Goal: Information Seeking & Learning: Learn about a topic

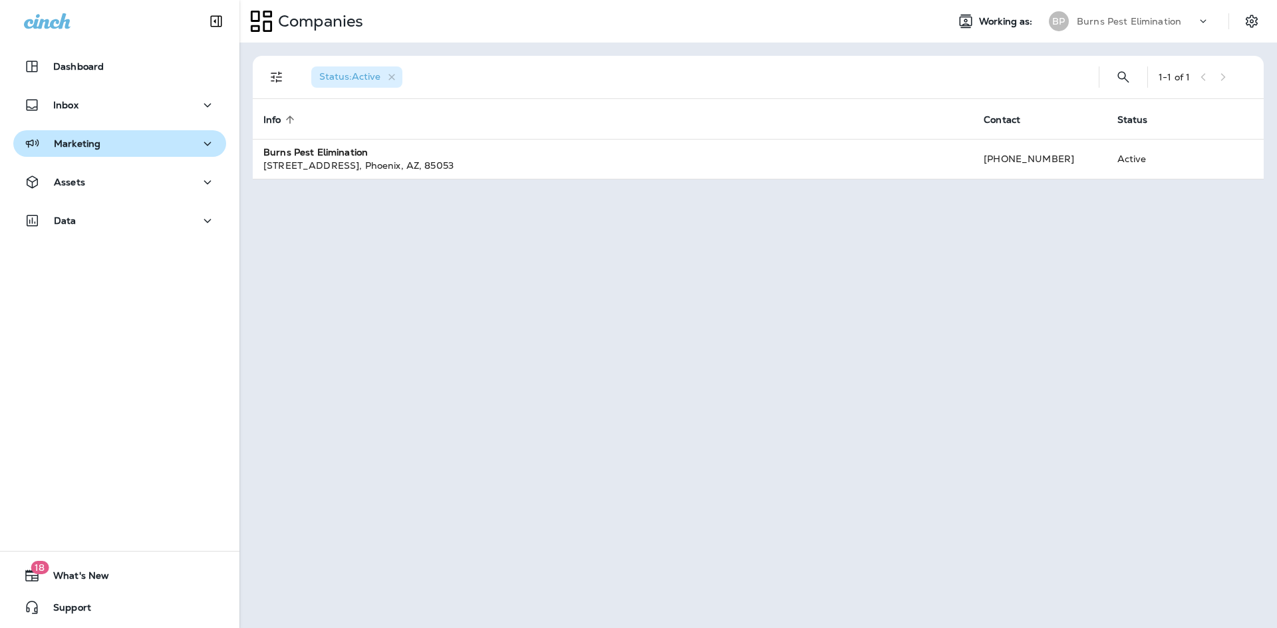
click at [176, 134] on button "Marketing" at bounding box center [119, 143] width 213 height 27
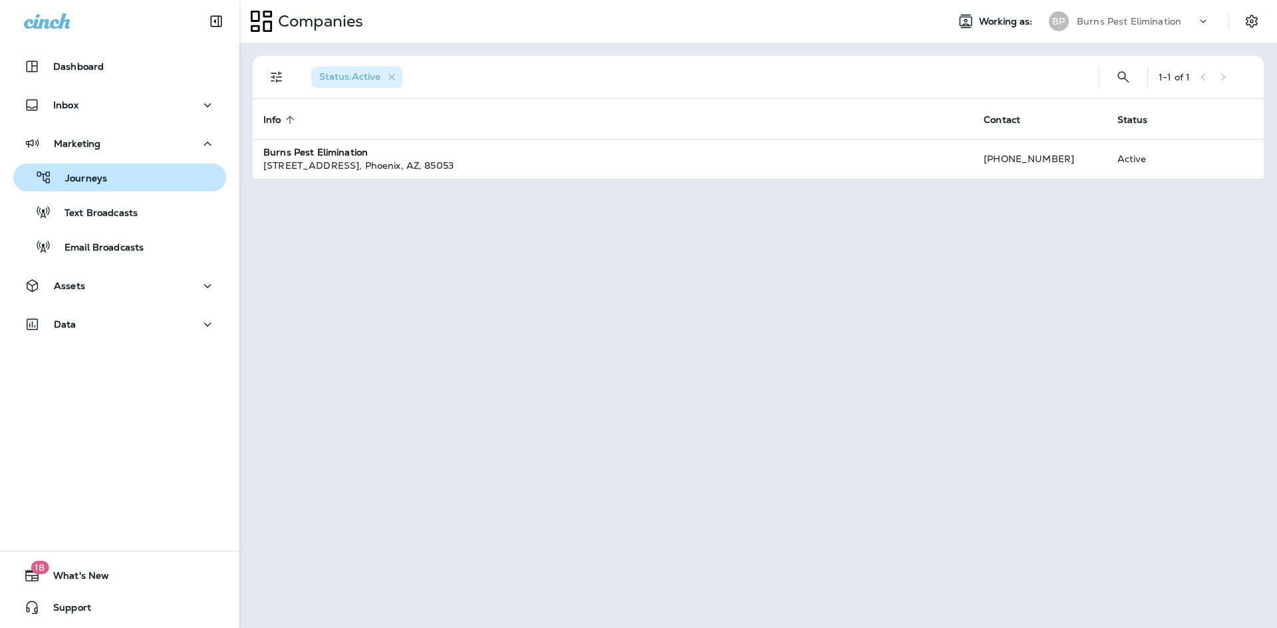
click at [148, 180] on div "Journeys" at bounding box center [120, 178] width 202 height 20
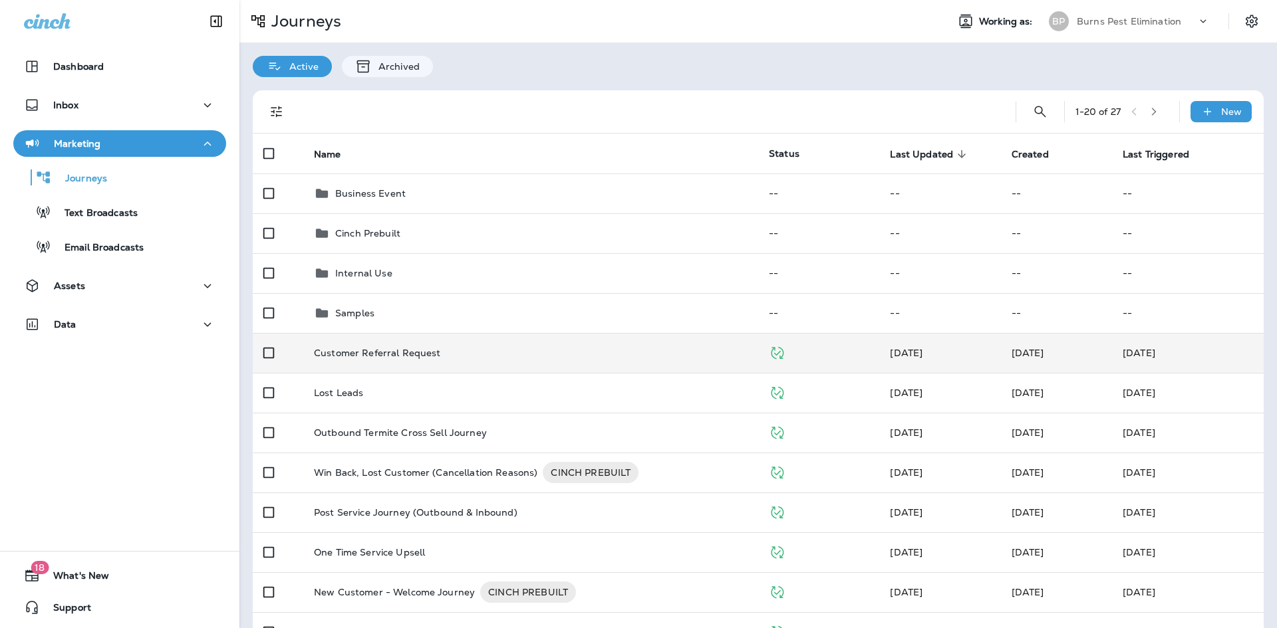
scroll to position [66, 0]
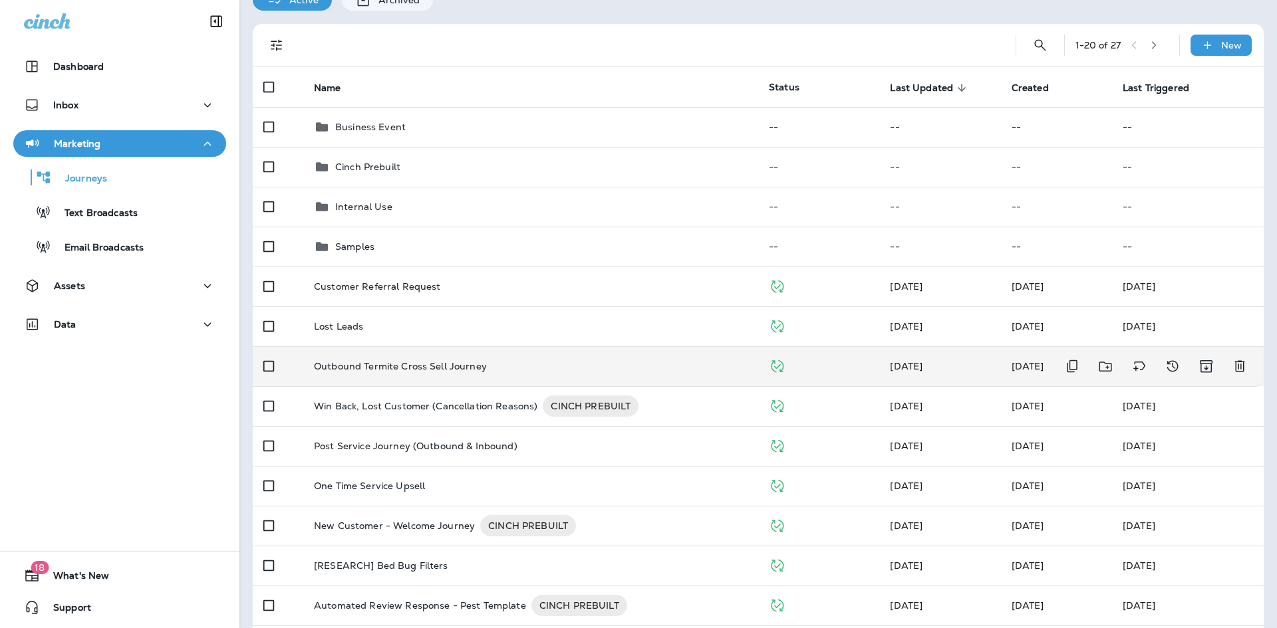
click at [475, 366] on p "Outbound Termite Cross Sell Journey" at bounding box center [400, 366] width 173 height 11
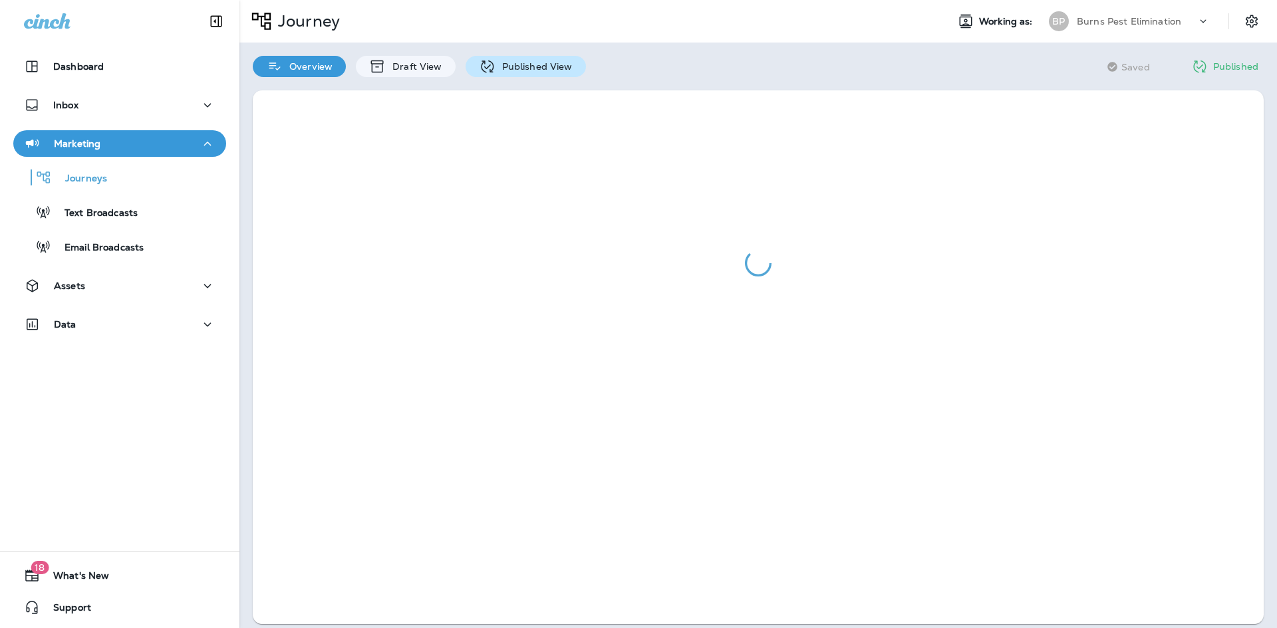
click at [526, 74] on div "Published View" at bounding box center [525, 66] width 120 height 21
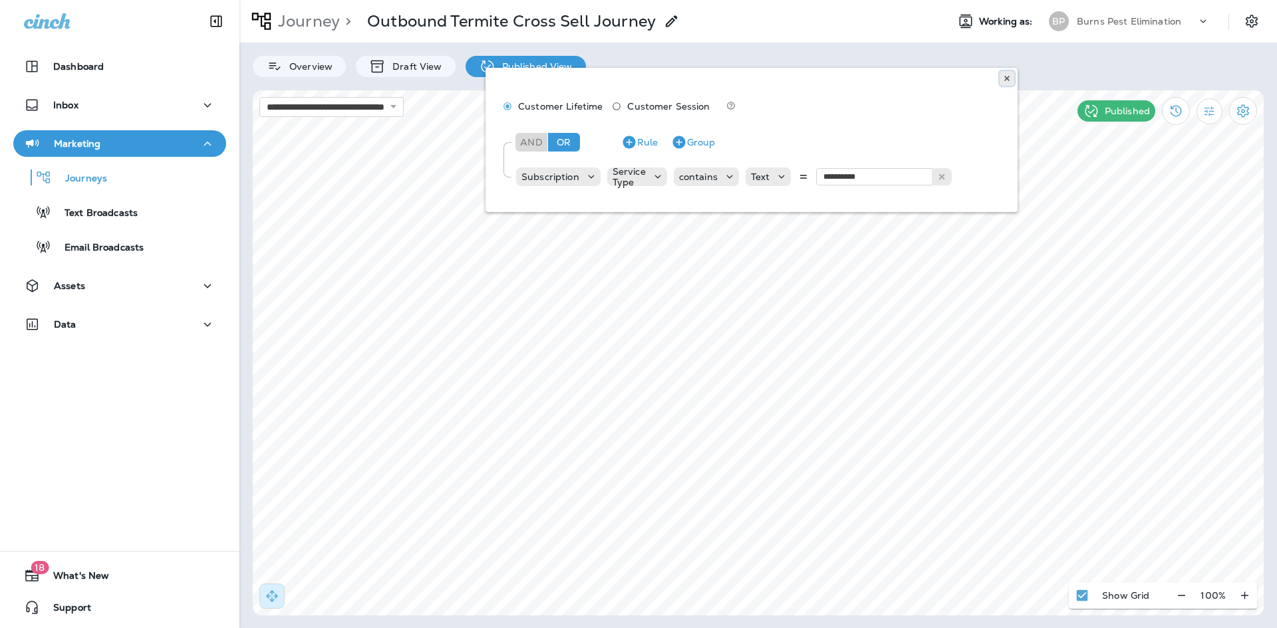
click at [1007, 76] on icon at bounding box center [1007, 78] width 8 height 8
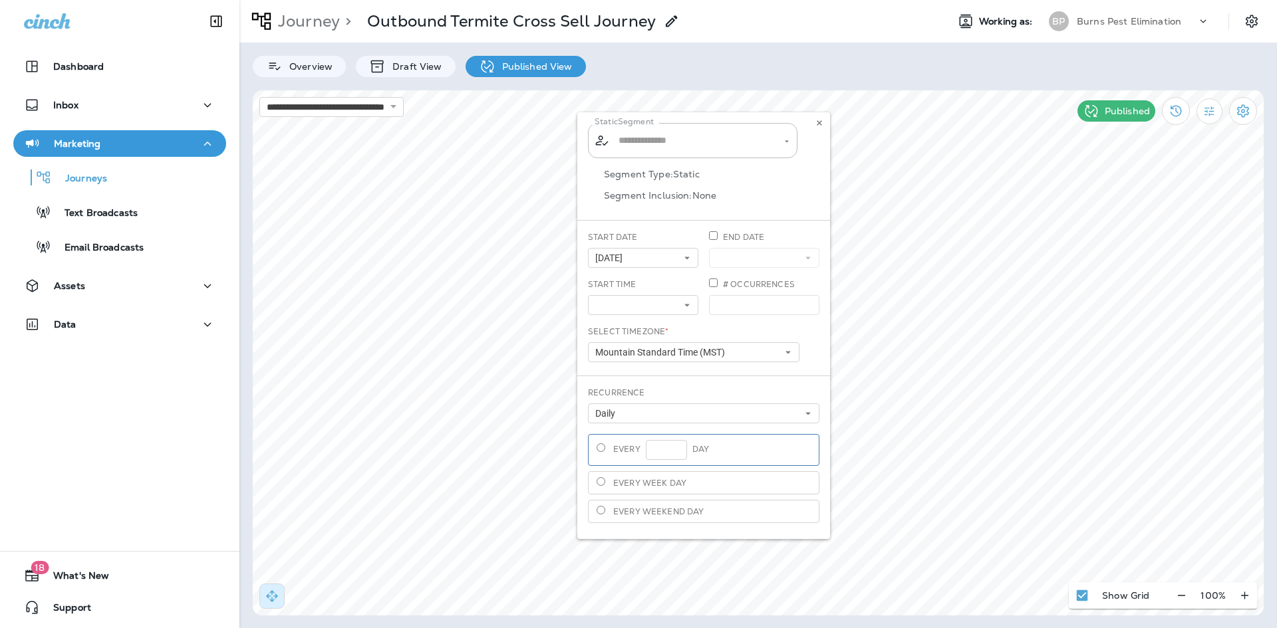
type input "**********"
click at [818, 122] on use at bounding box center [818, 122] width 5 height 5
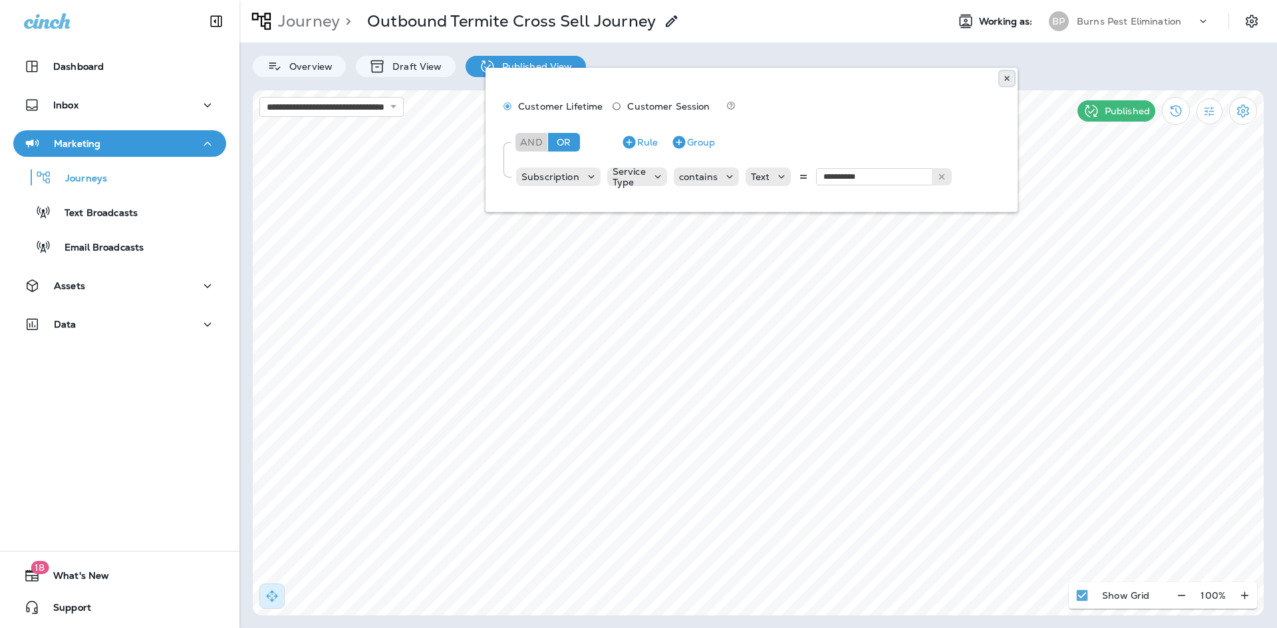
click at [1007, 79] on use at bounding box center [1006, 78] width 5 height 5
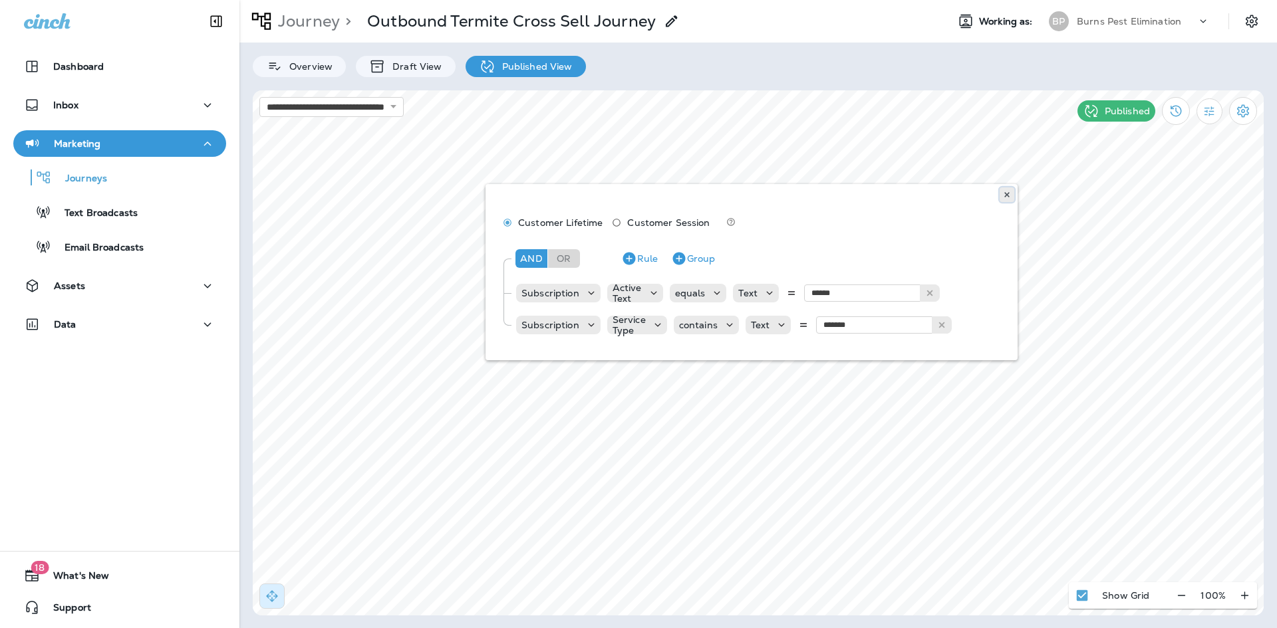
click at [1009, 196] on use at bounding box center [1006, 194] width 5 height 5
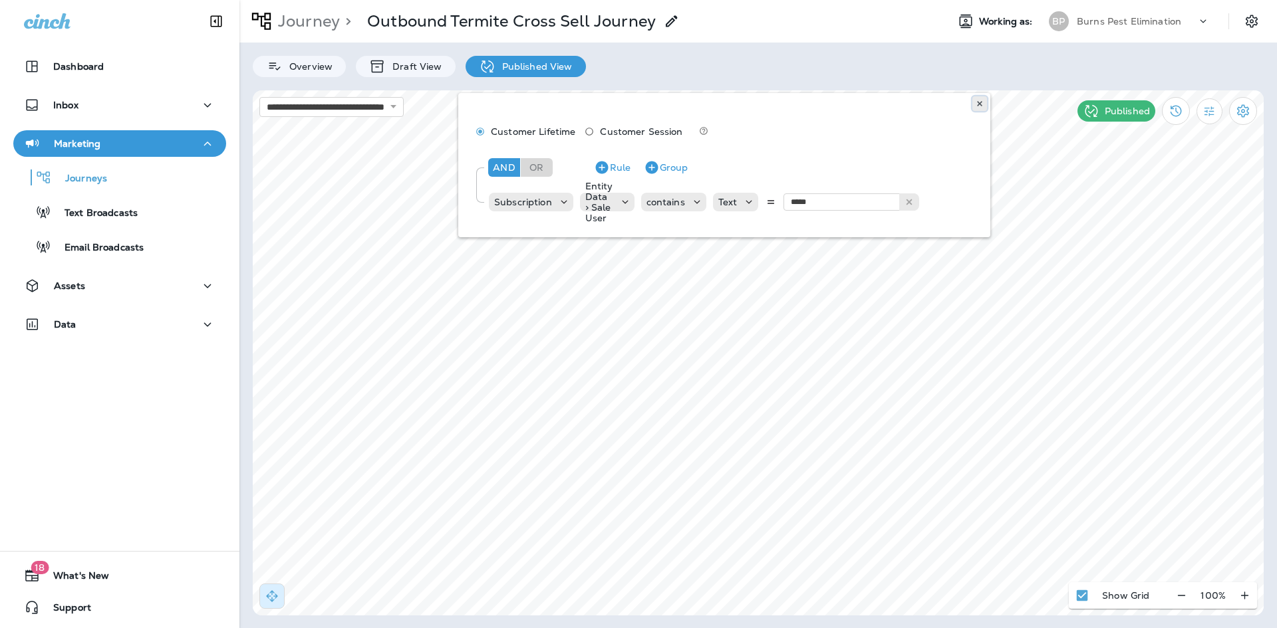
click at [983, 105] on icon at bounding box center [979, 104] width 8 height 8
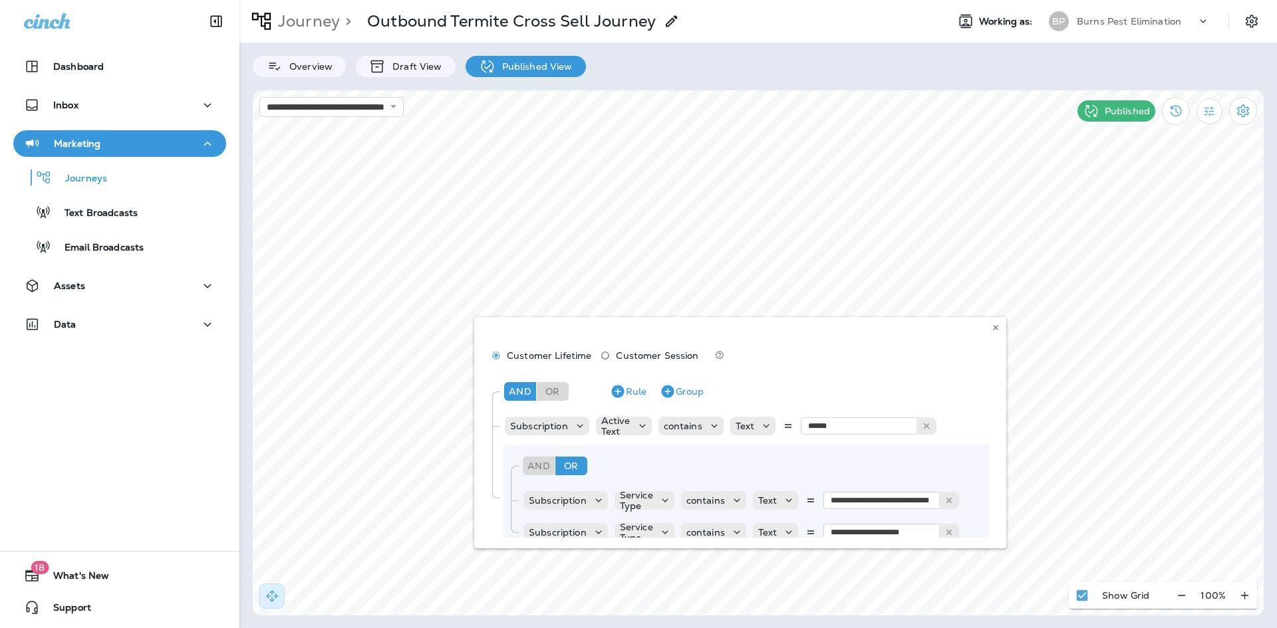
drag, startPoint x: 991, startPoint y: 448, endPoint x: 980, endPoint y: 508, distance: 60.8
click at [981, 513] on div "**********" at bounding box center [740, 432] width 532 height 231
click at [985, 486] on div "**********" at bounding box center [740, 432] width 532 height 231
drag, startPoint x: 986, startPoint y: 507, endPoint x: 984, endPoint y: 529, distance: 22.0
click at [984, 529] on div "**********" at bounding box center [740, 432] width 532 height 231
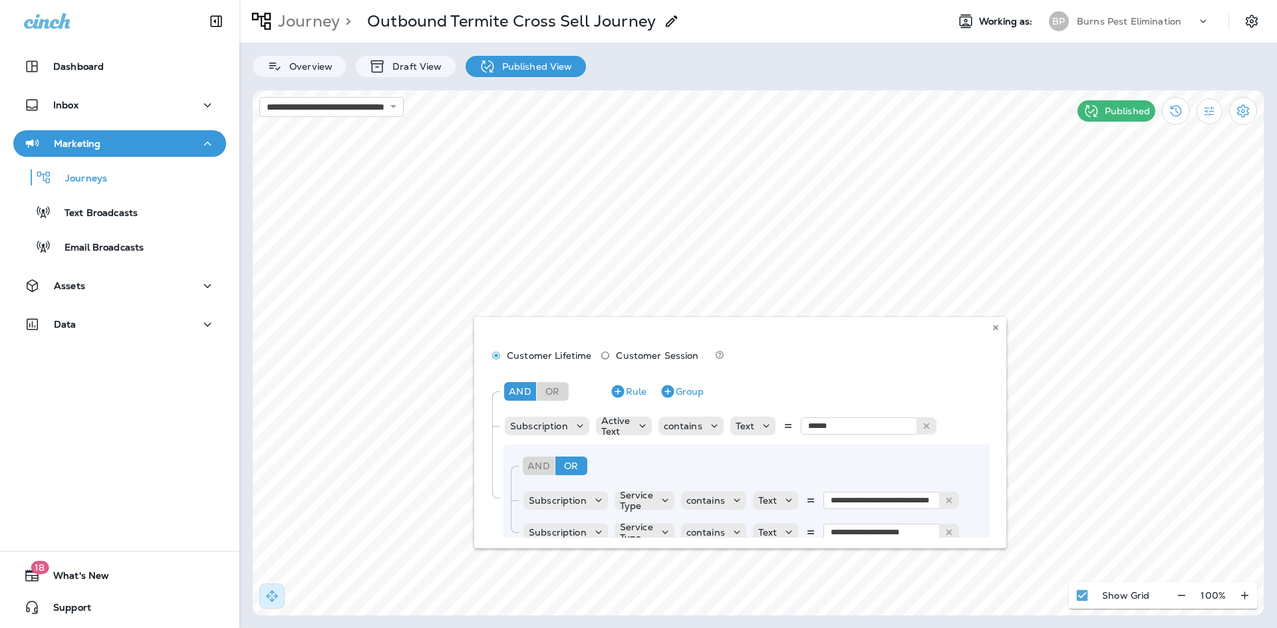
click at [993, 521] on div "**********" at bounding box center [740, 432] width 532 height 231
click at [991, 518] on div "**********" at bounding box center [740, 432] width 532 height 231
drag, startPoint x: 991, startPoint y: 475, endPoint x: 991, endPoint y: 495, distance: 20.0
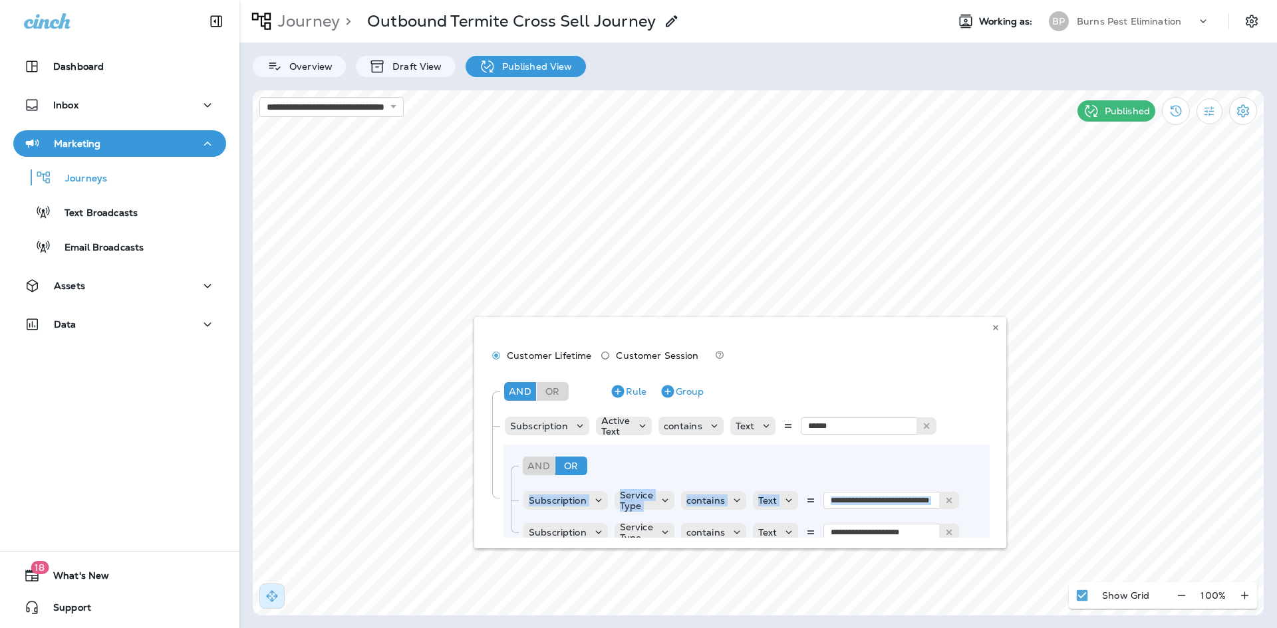
click at [991, 495] on div "**********" at bounding box center [740, 432] width 532 height 231
click at [991, 489] on div "**********" at bounding box center [740, 432] width 532 height 231
drag, startPoint x: 991, startPoint y: 479, endPoint x: 981, endPoint y: 499, distance: 22.9
click at [982, 502] on div "**********" at bounding box center [740, 432] width 532 height 231
click at [981, 458] on div "**********" at bounding box center [740, 432] width 532 height 231
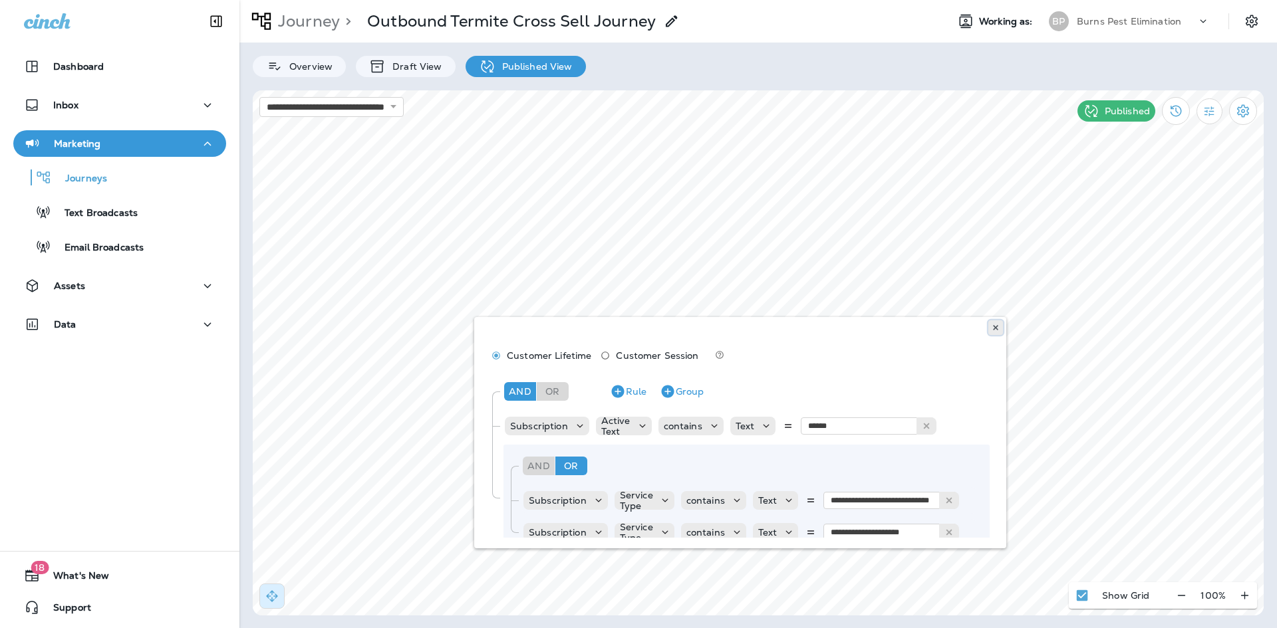
click at [995, 330] on icon at bounding box center [995, 328] width 8 height 8
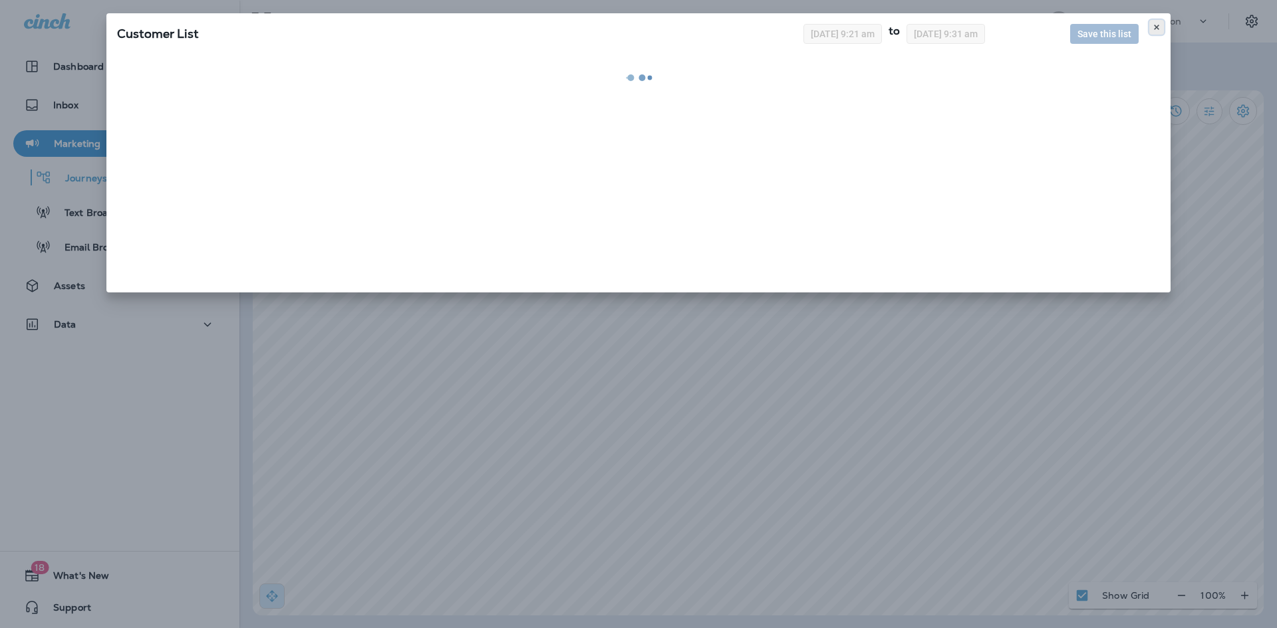
click at [1152, 25] on button at bounding box center [1156, 27] width 15 height 15
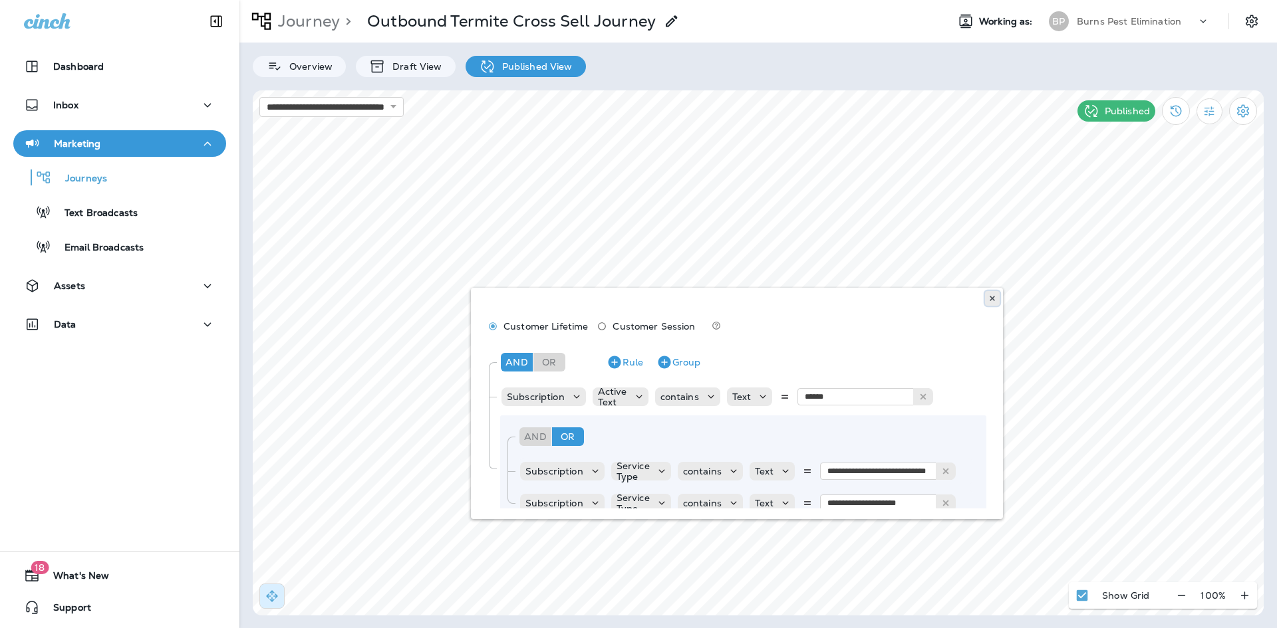
click at [997, 295] on button at bounding box center [992, 298] width 15 height 15
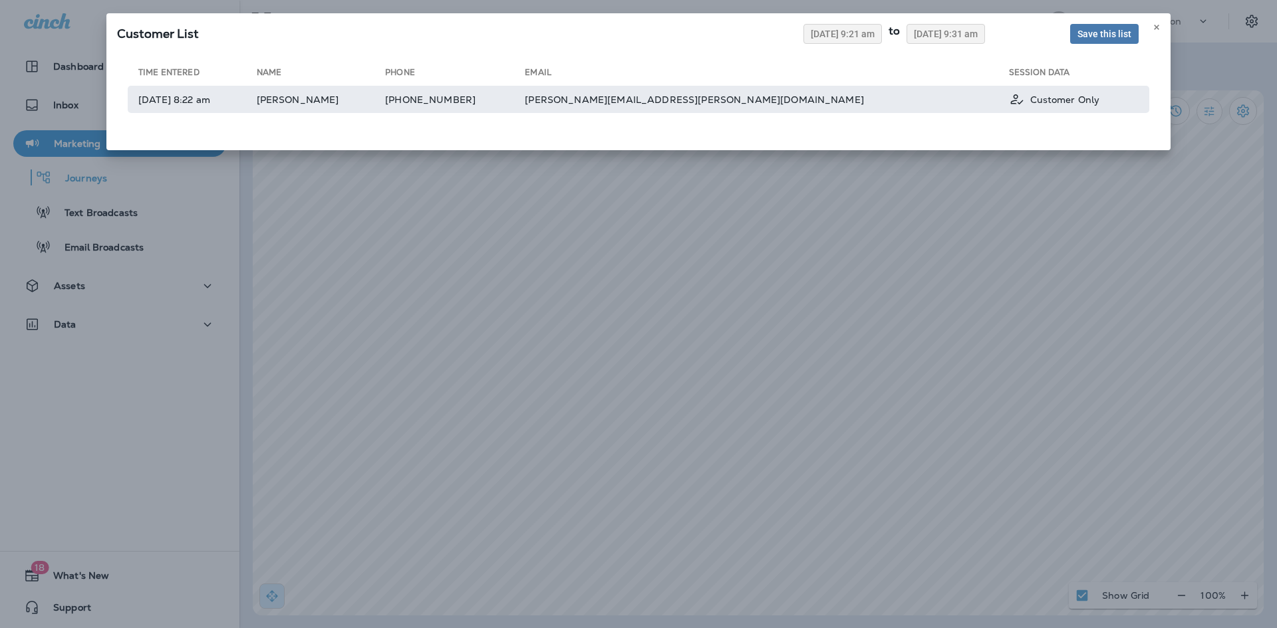
click at [525, 104] on td "[PHONE_NUMBER]" at bounding box center [455, 99] width 140 height 27
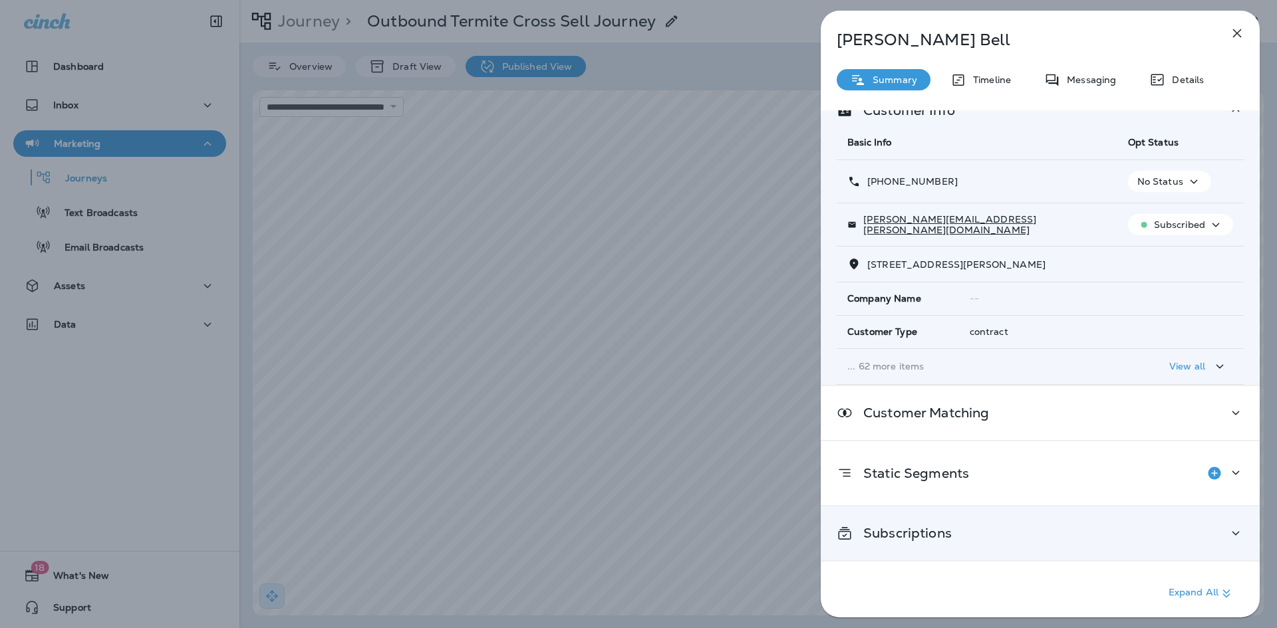
click at [955, 531] on div "Subscriptions" at bounding box center [1039, 533] width 407 height 17
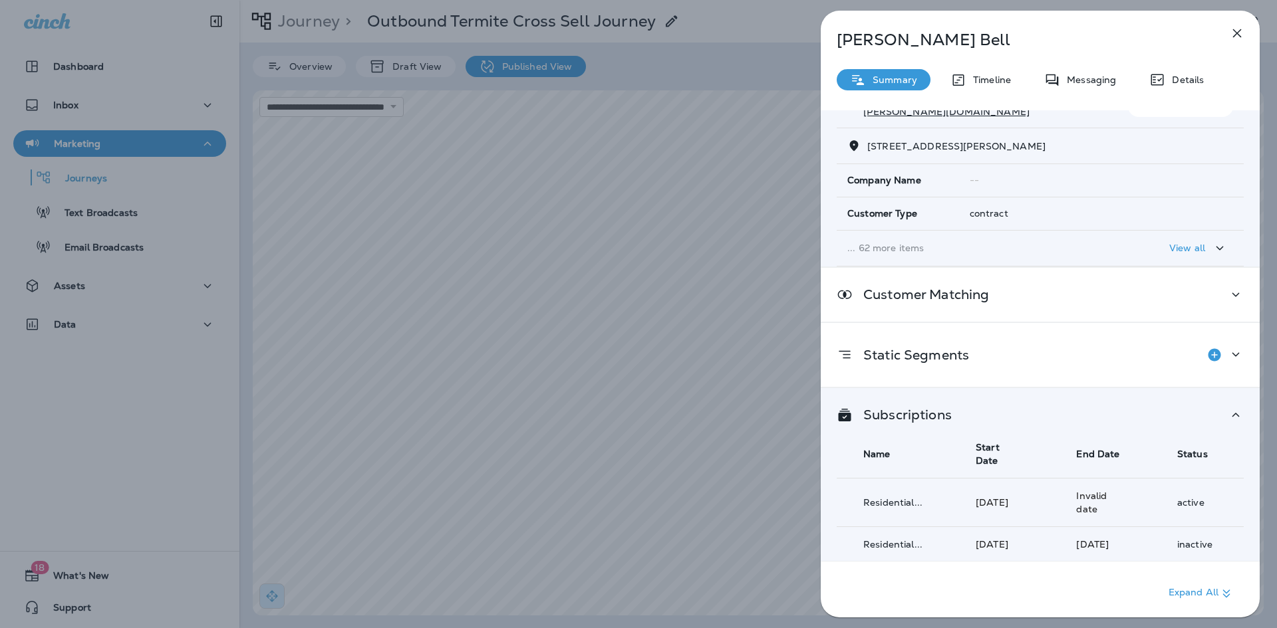
scroll to position [307, 0]
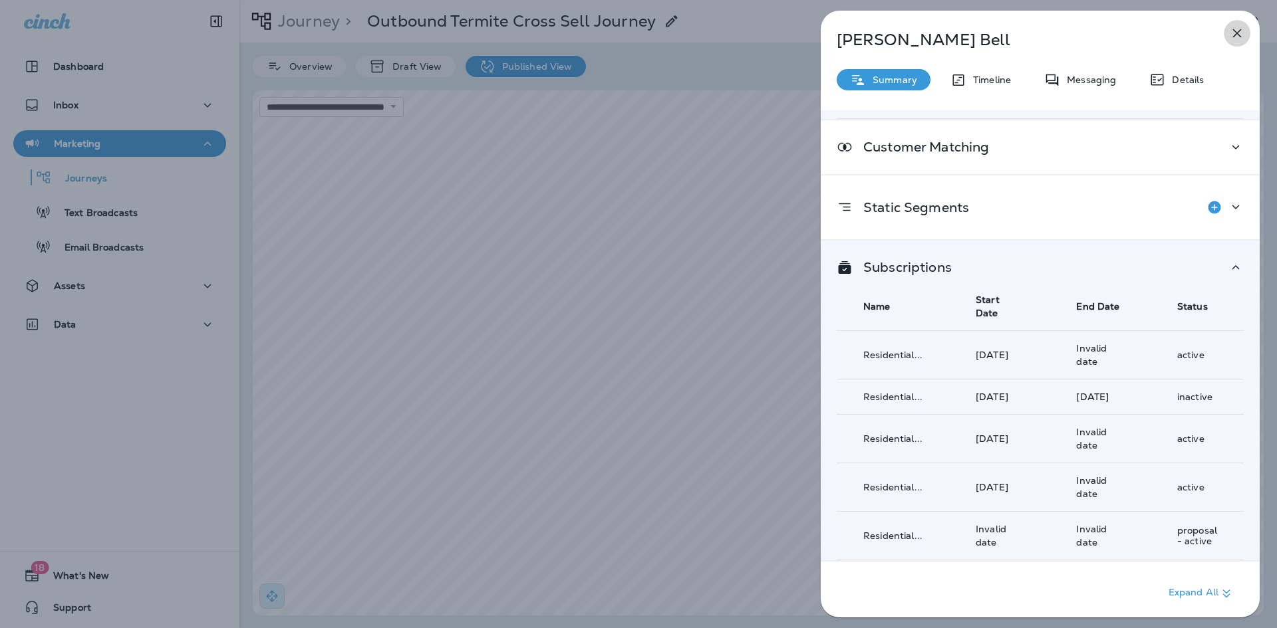
click at [1239, 40] on icon "button" at bounding box center [1237, 33] width 16 height 16
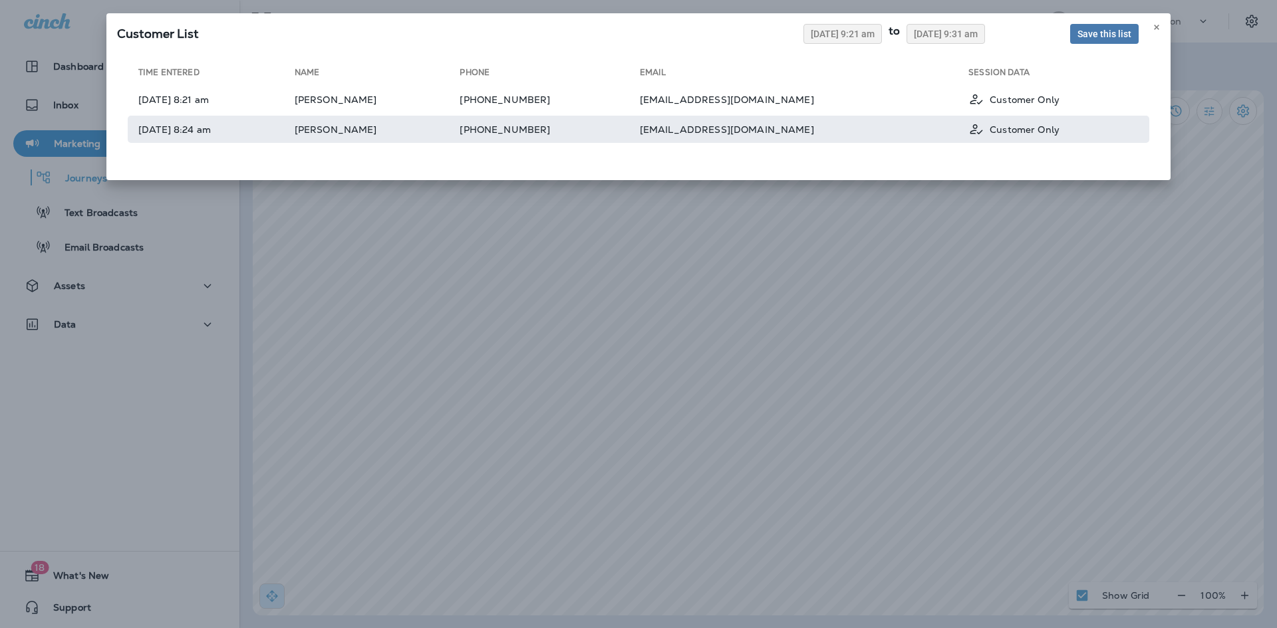
click at [454, 133] on td "[PERSON_NAME]" at bounding box center [378, 129] width 166 height 27
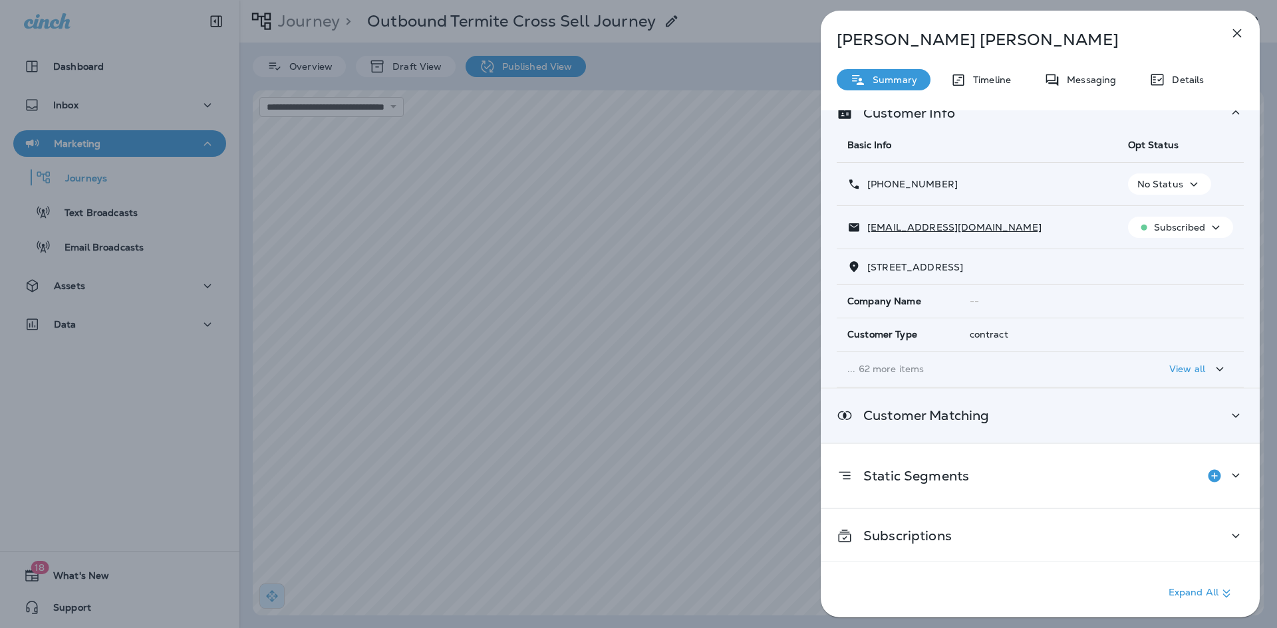
scroll to position [28, 0]
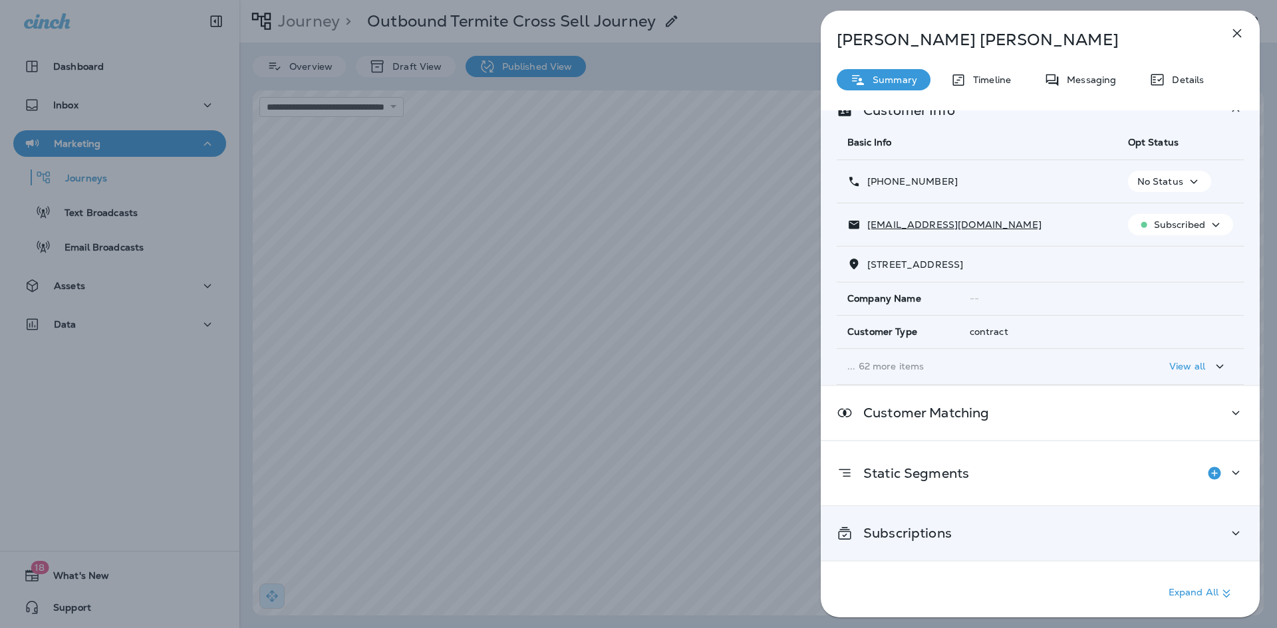
click at [981, 520] on div "Subscriptions" at bounding box center [1039, 534] width 439 height 54
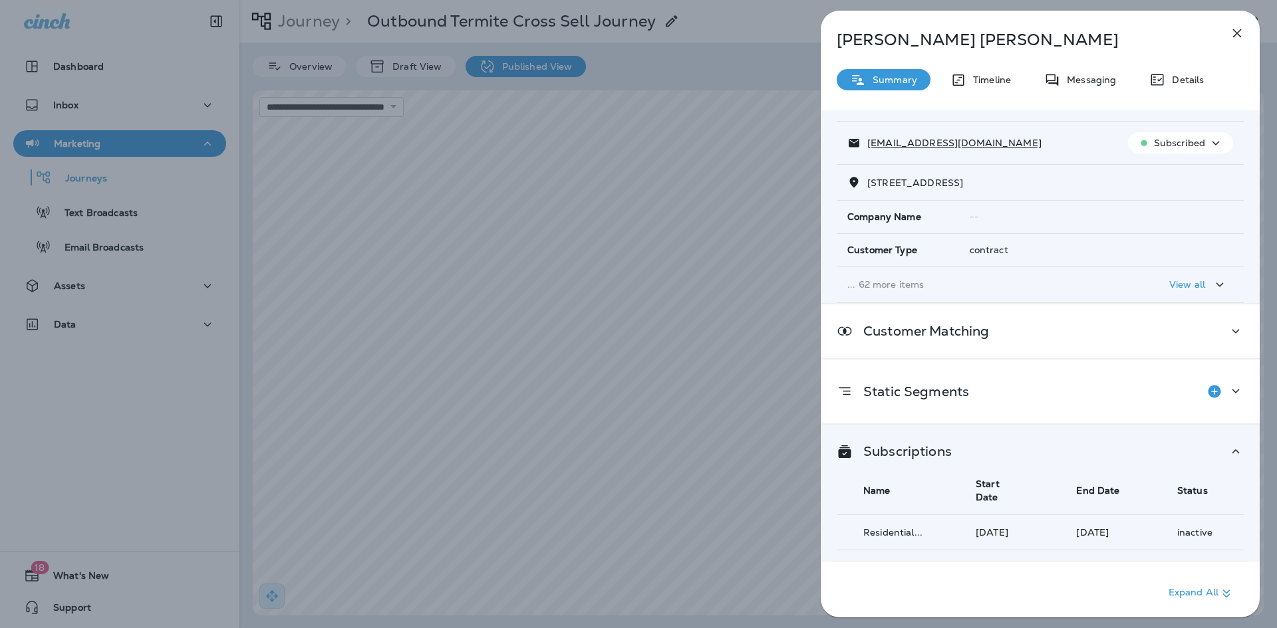
scroll to position [340, 0]
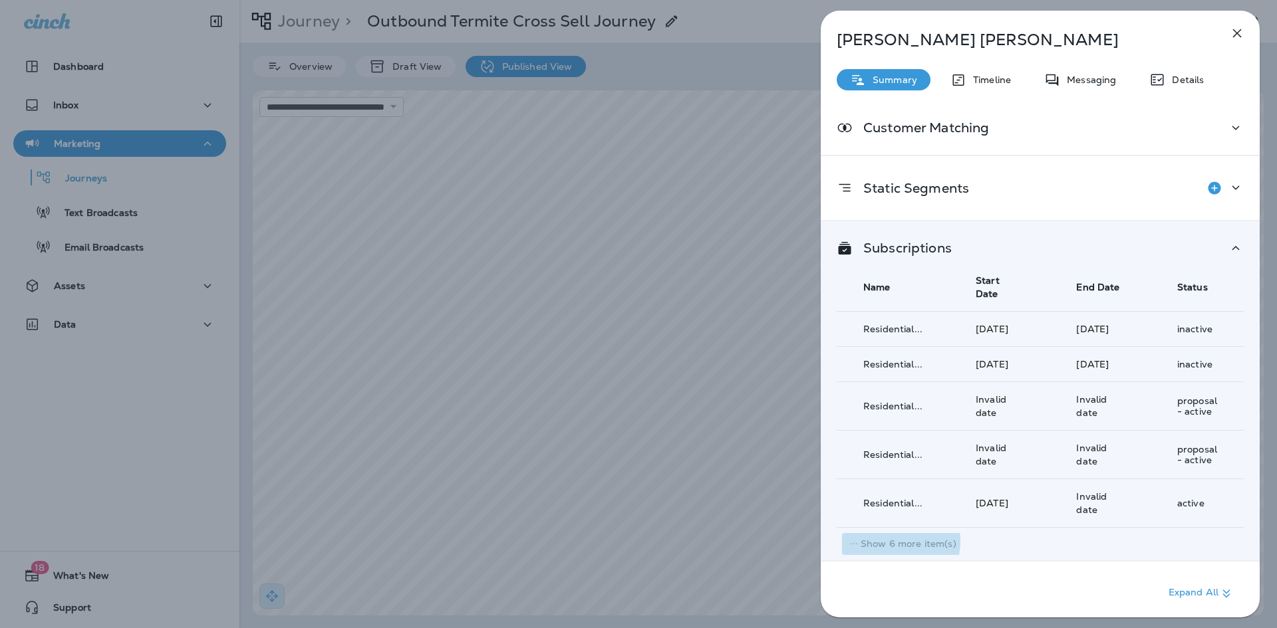
click at [896, 542] on p "Show 6 more item(s)" at bounding box center [908, 544] width 96 height 11
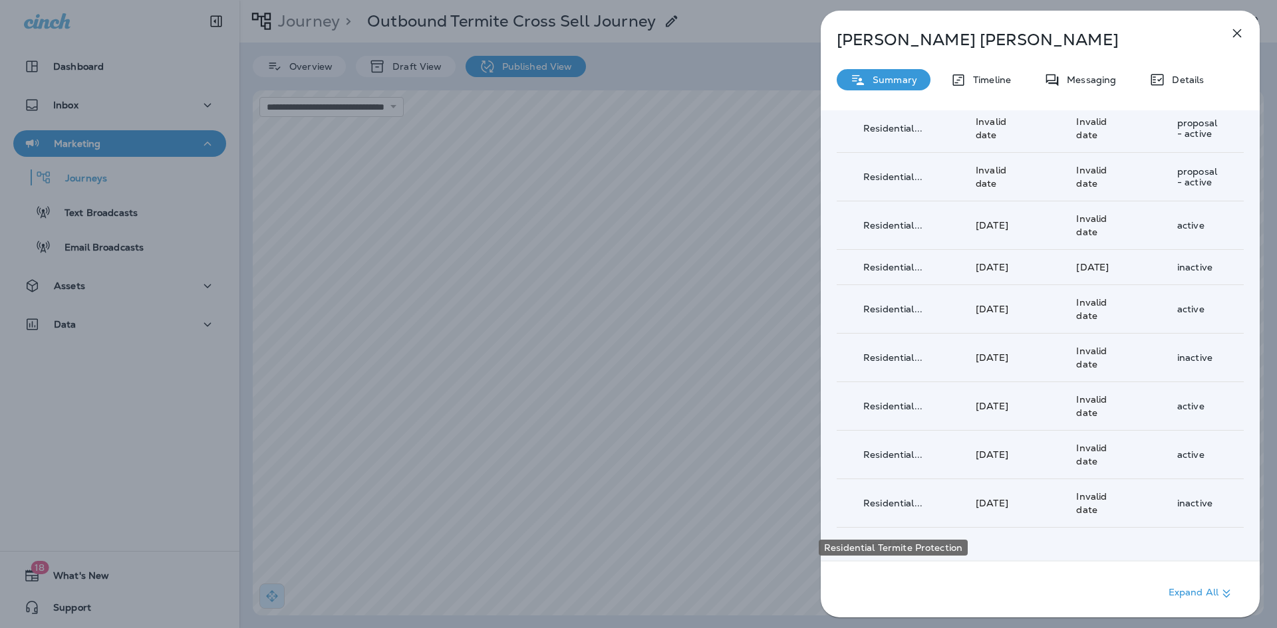
scroll to position [631, 0]
click at [1237, 37] on icon "button" at bounding box center [1237, 33] width 16 height 16
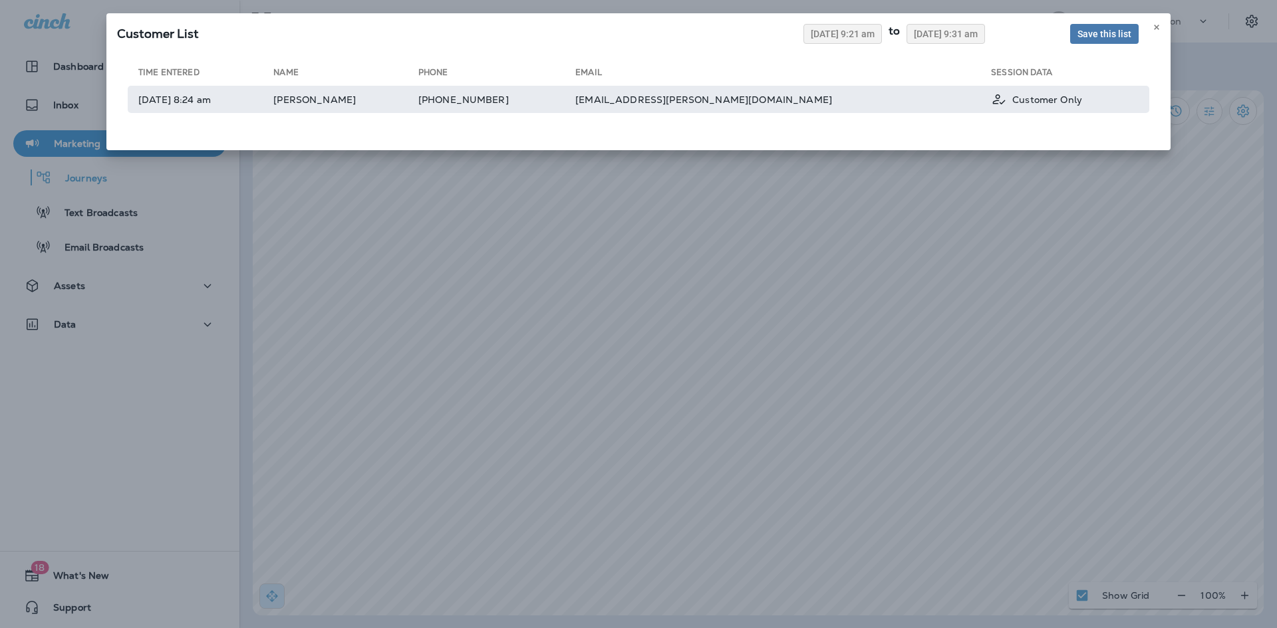
click at [418, 102] on td "[PERSON_NAME]" at bounding box center [345, 99] width 145 height 27
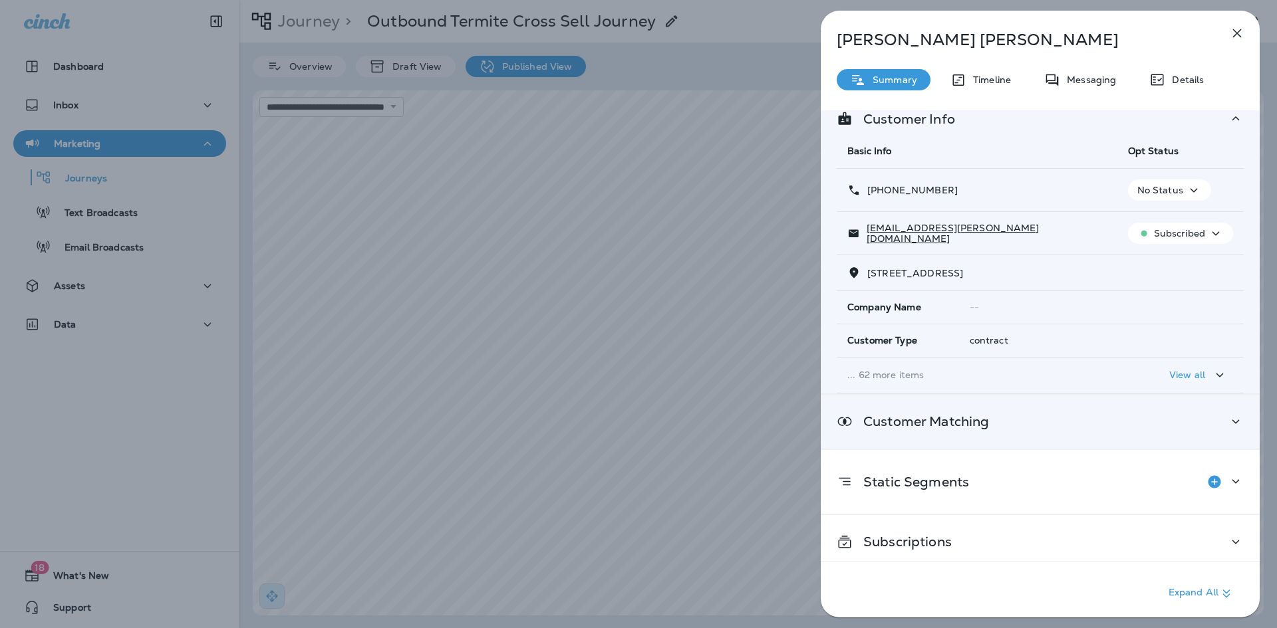
scroll to position [28, 0]
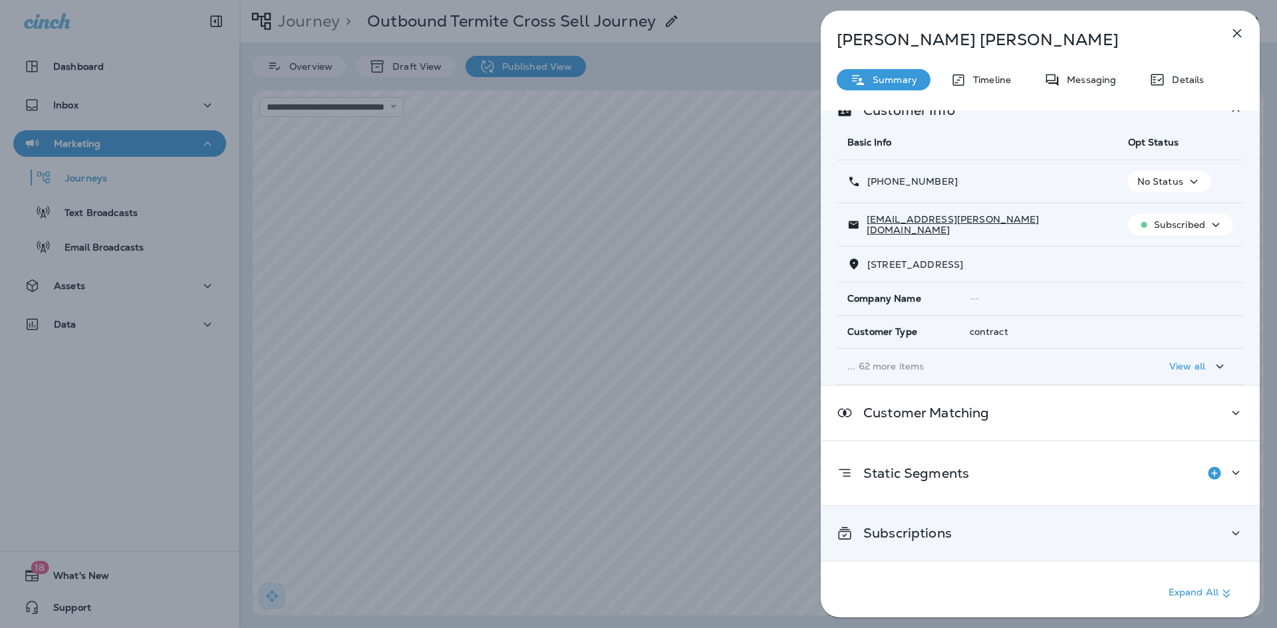
click at [993, 531] on div "Subscriptions" at bounding box center [1039, 533] width 407 height 17
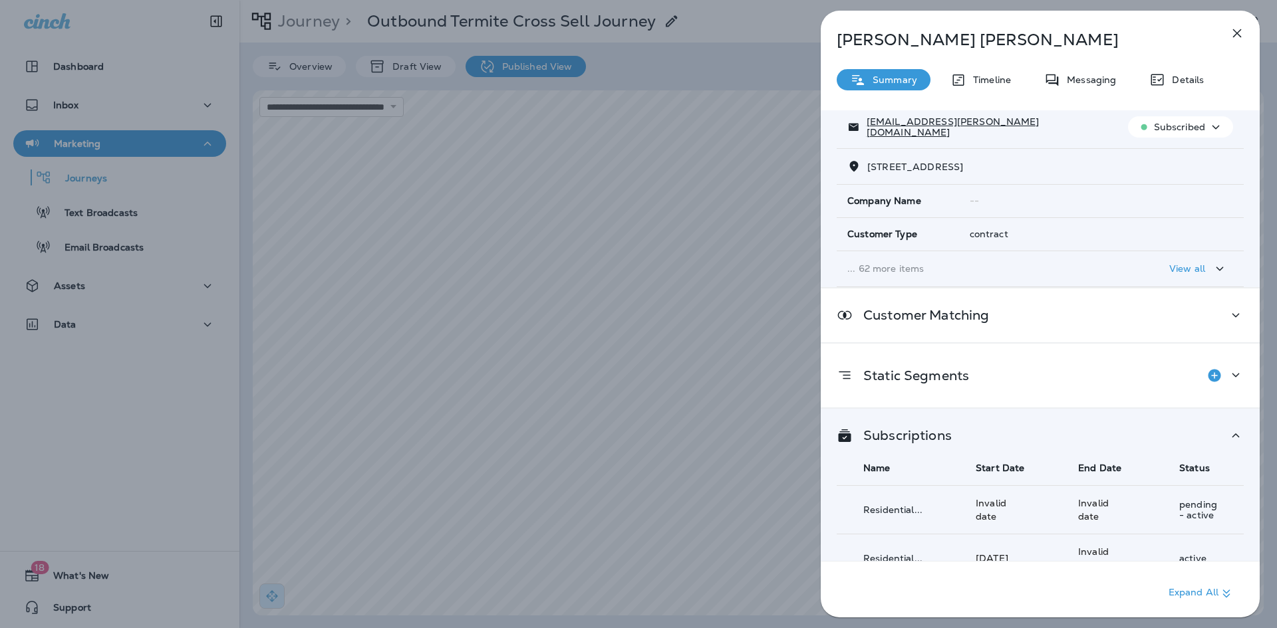
scroll to position [259, 0]
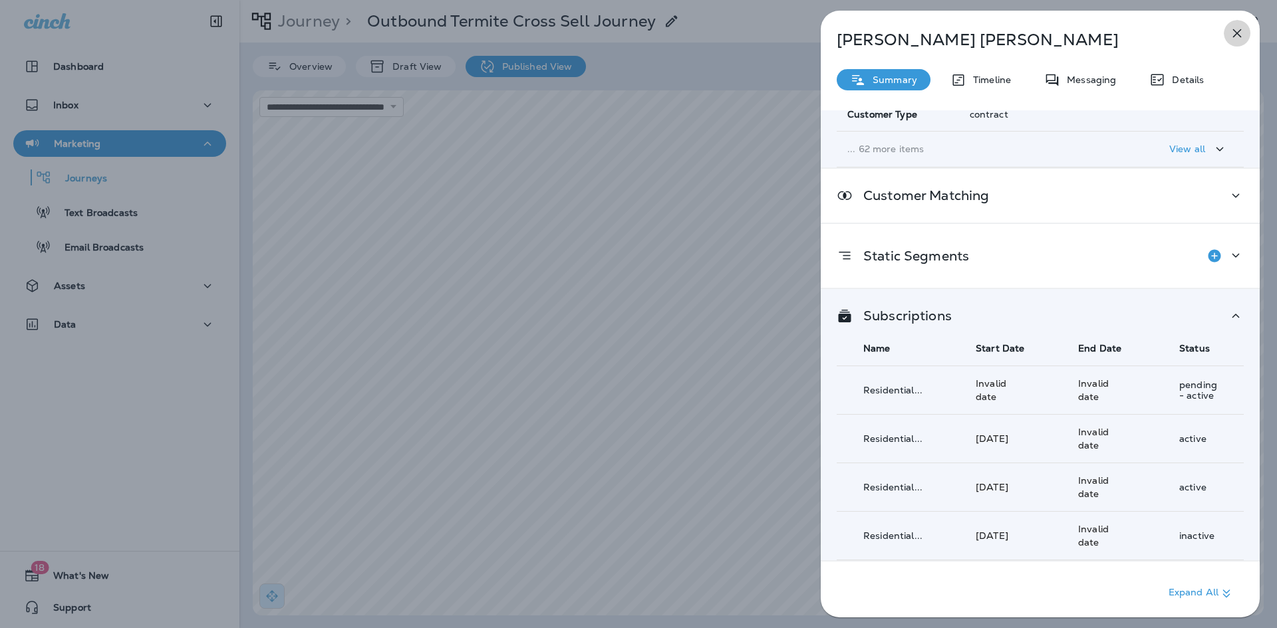
click at [1249, 30] on button "button" at bounding box center [1236, 33] width 27 height 27
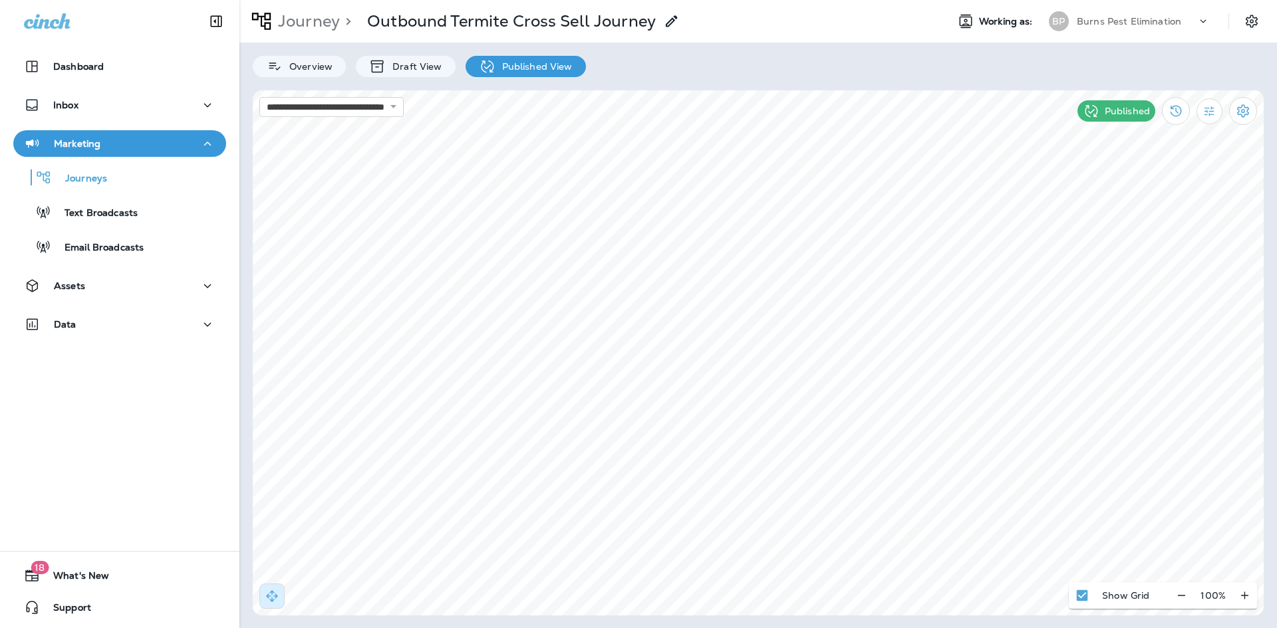
drag, startPoint x: 489, startPoint y: 394, endPoint x: 1272, endPoint y: 353, distance: 784.3
click at [1272, 353] on div "**********" at bounding box center [757, 314] width 1037 height 628
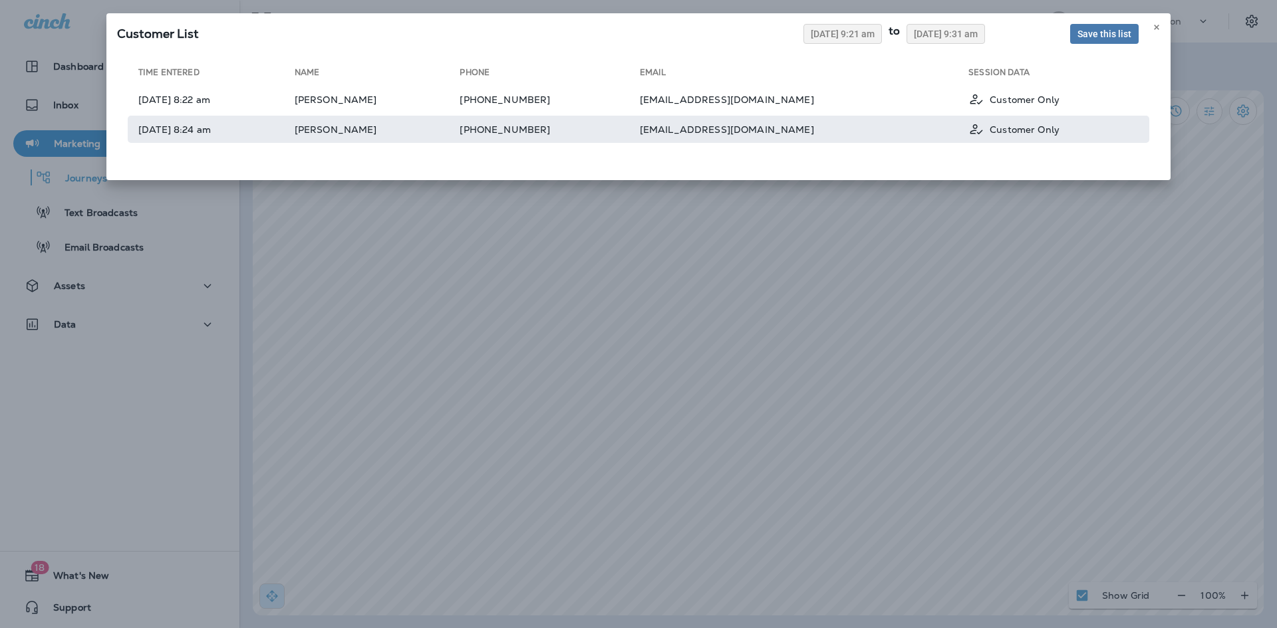
click at [295, 124] on td "[DATE] 8:24 am" at bounding box center [211, 129] width 167 height 27
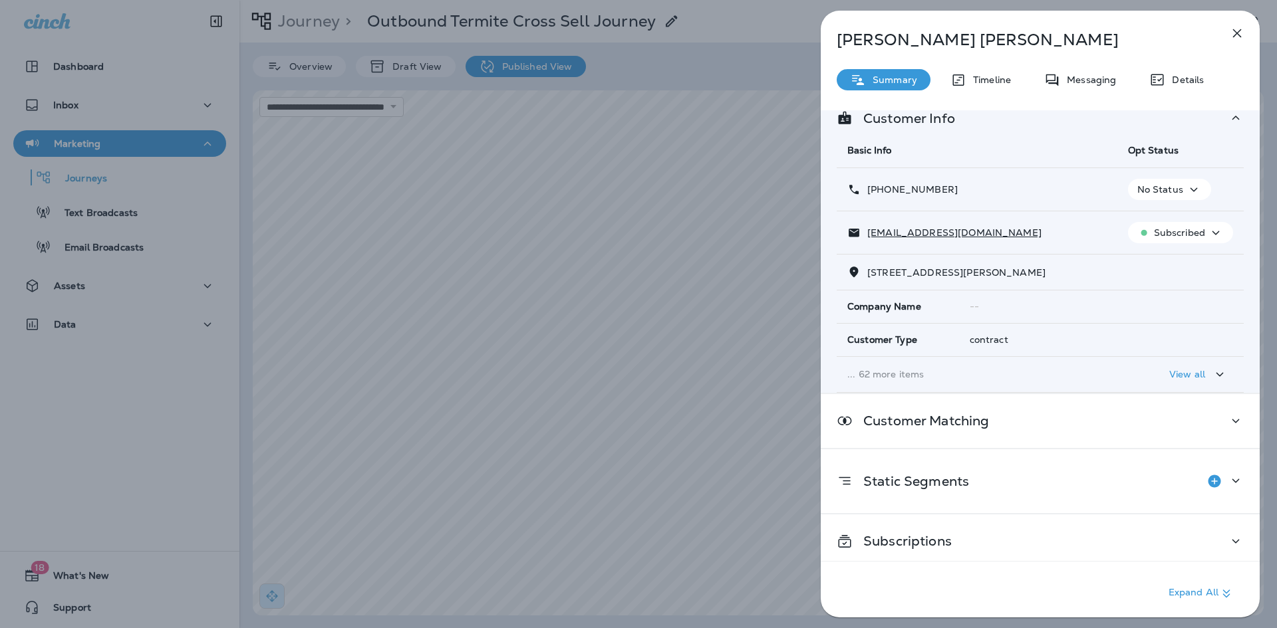
scroll to position [28, 0]
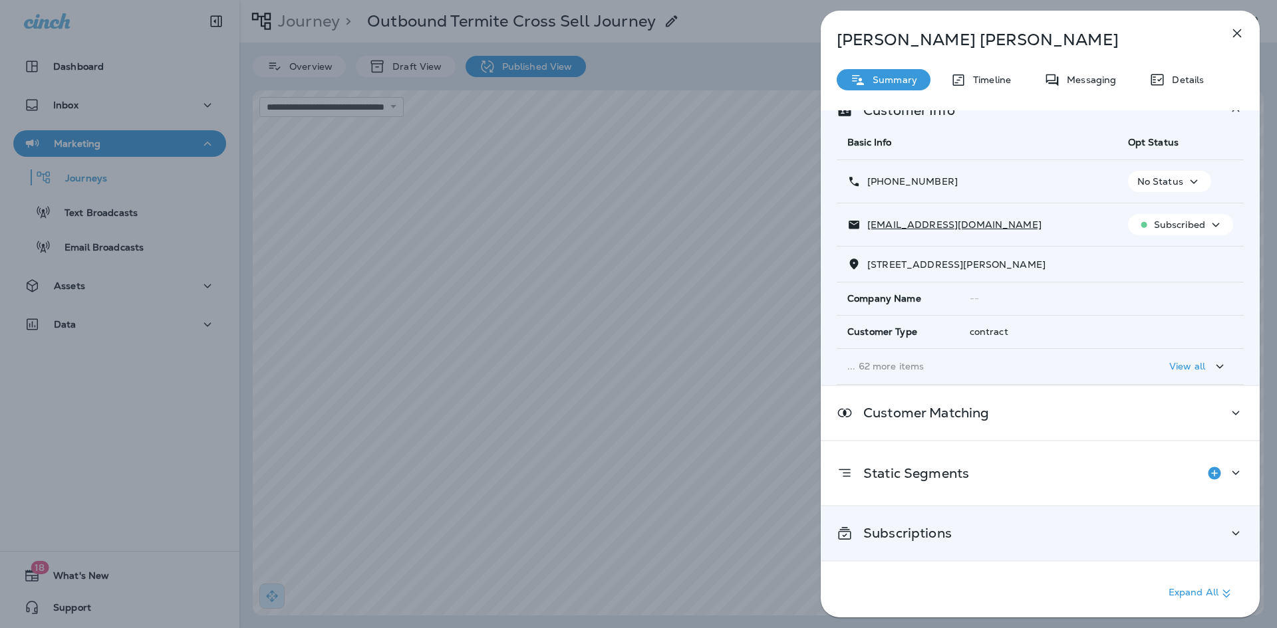
click at [1007, 534] on div "Subscriptions" at bounding box center [1039, 533] width 407 height 17
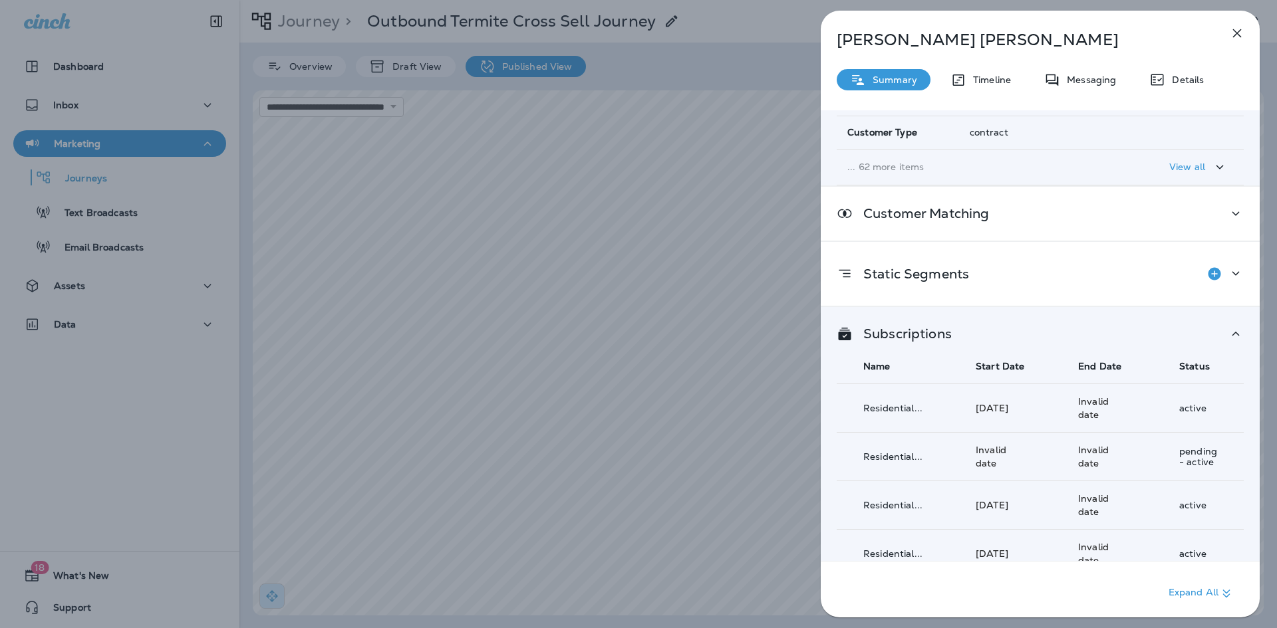
scroll to position [340, 0]
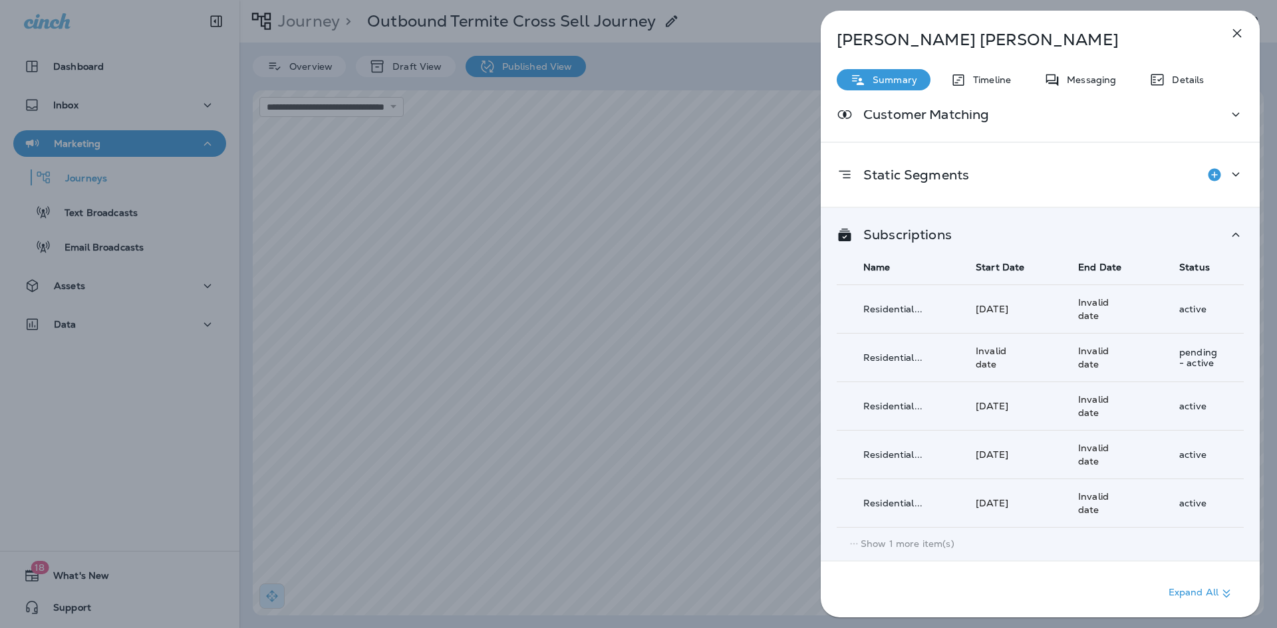
click at [926, 541] on p "Show 1 more item(s)" at bounding box center [907, 544] width 94 height 11
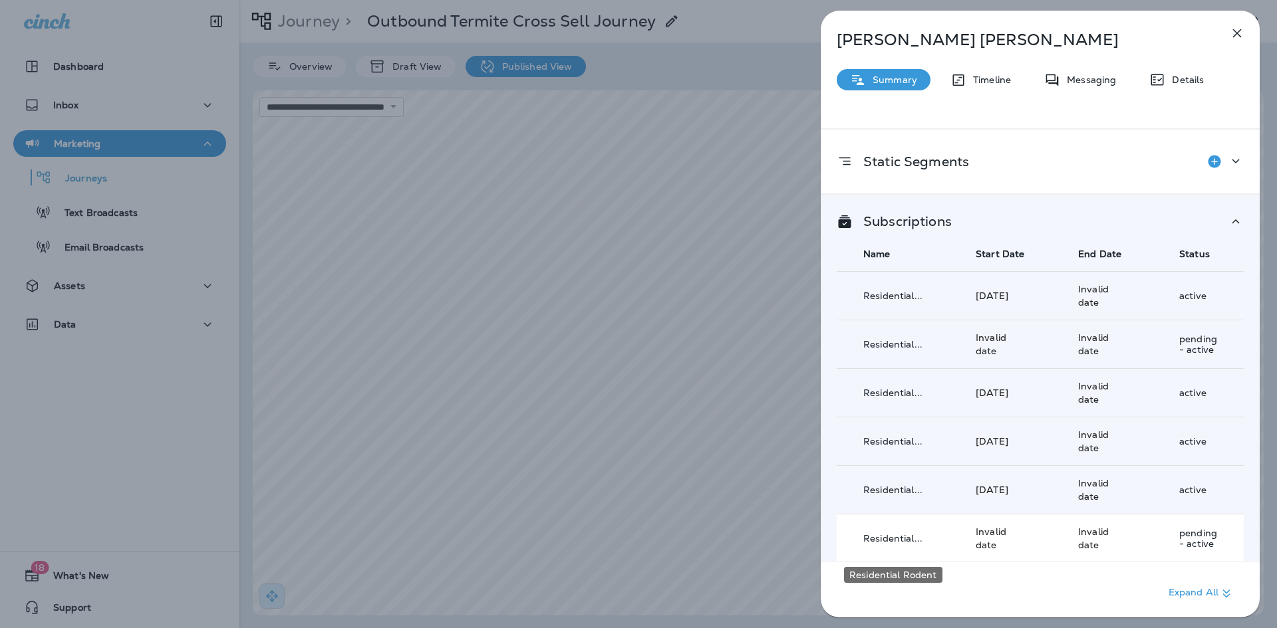
scroll to position [388, 0]
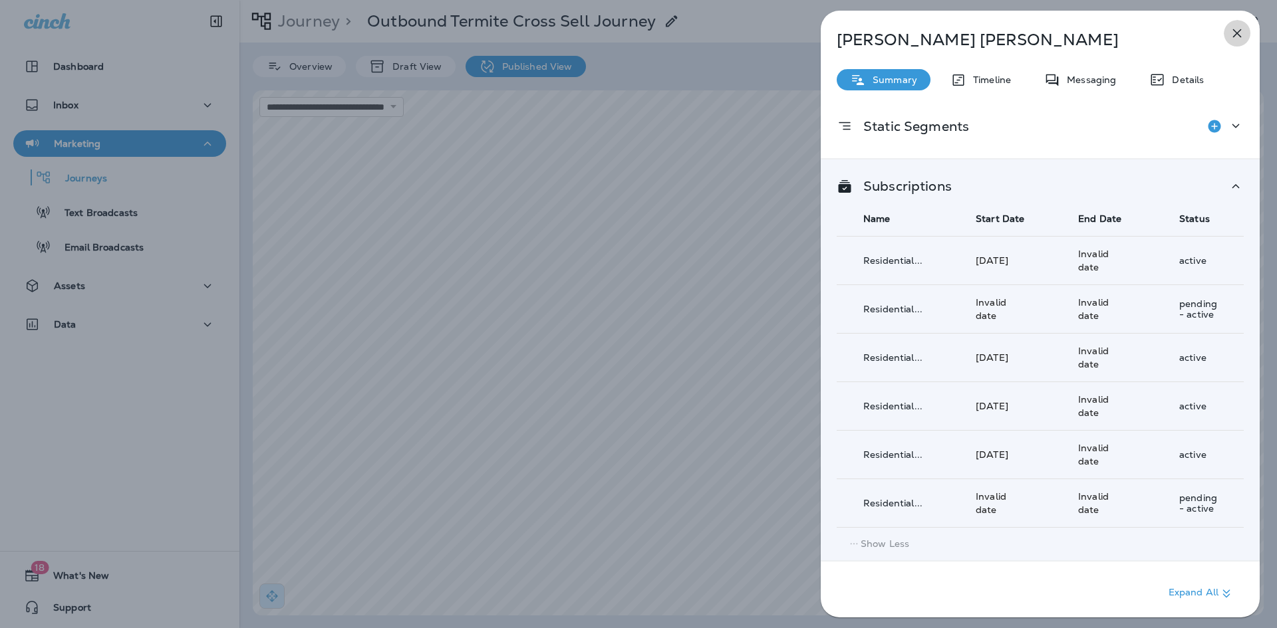
click at [1227, 37] on button "button" at bounding box center [1236, 33] width 27 height 27
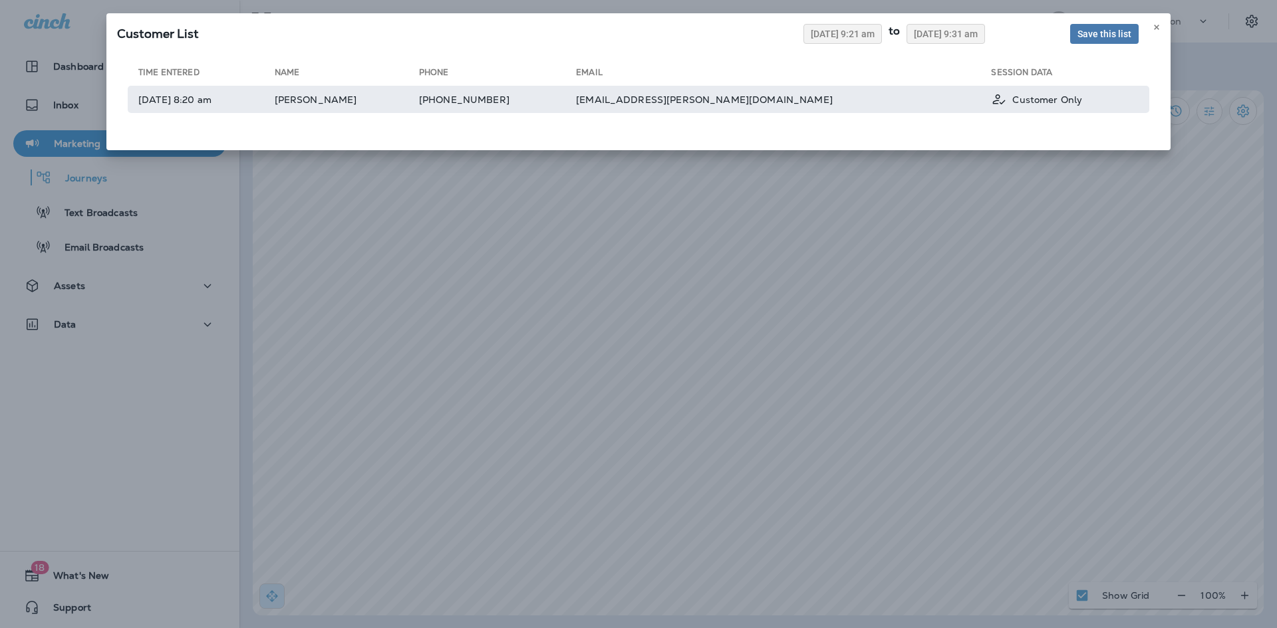
click at [411, 94] on td "[PERSON_NAME]" at bounding box center [347, 99] width 144 height 27
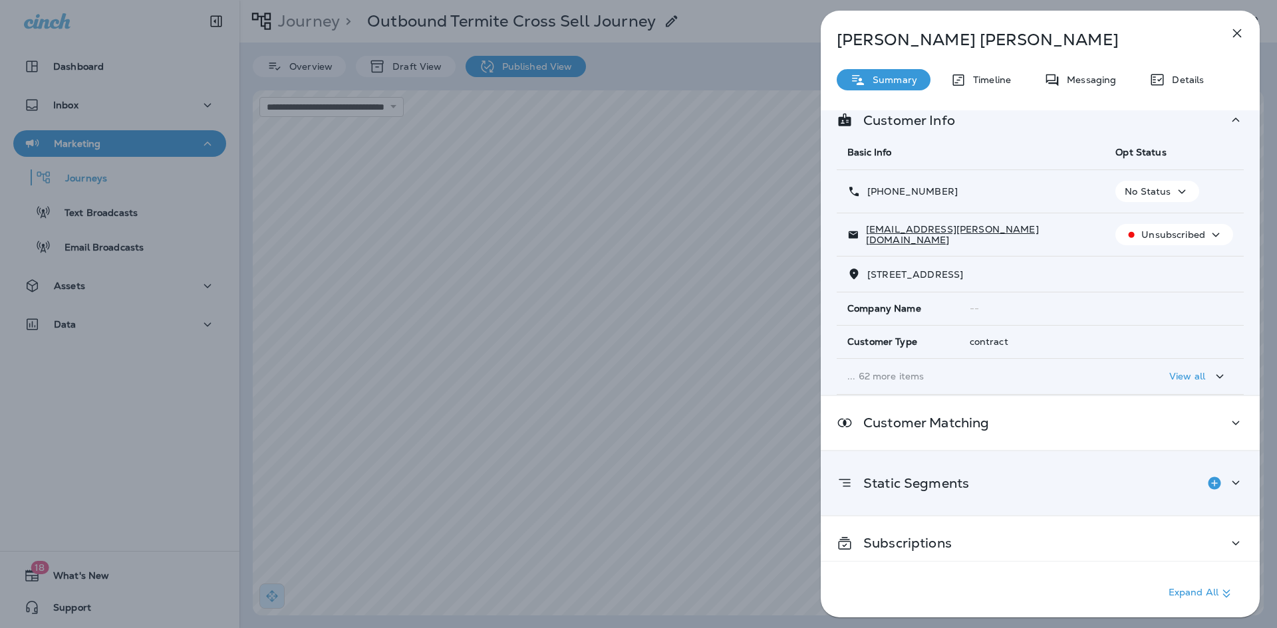
scroll to position [28, 0]
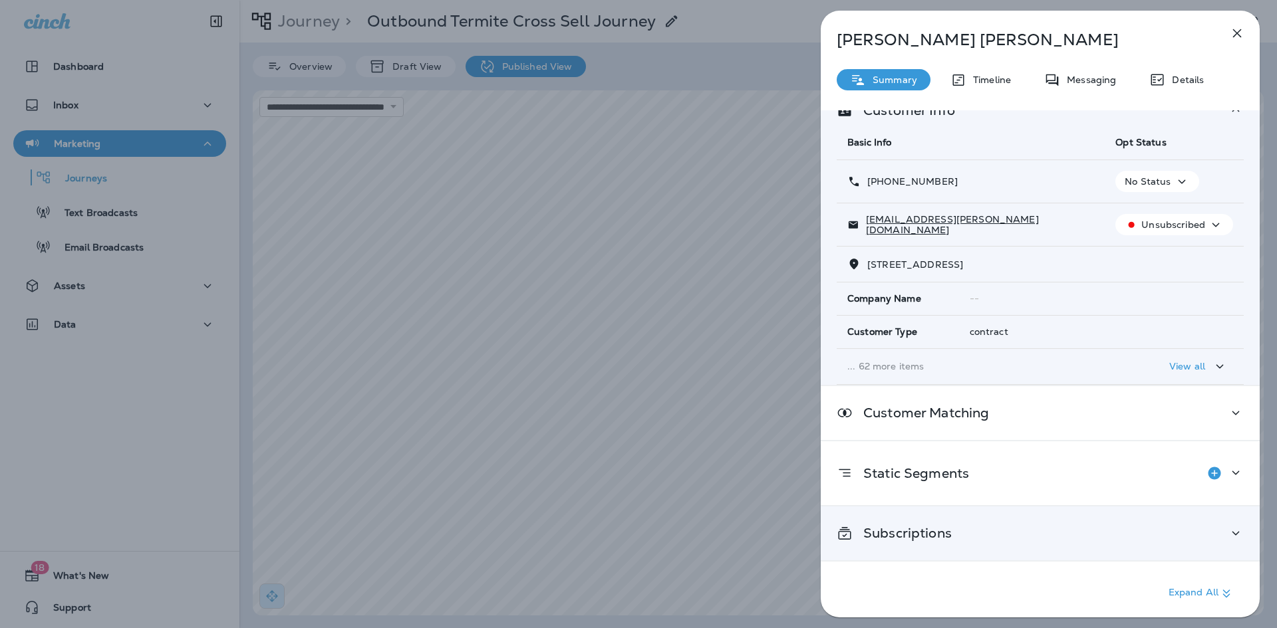
drag, startPoint x: 993, startPoint y: 525, endPoint x: 997, endPoint y: 539, distance: 14.4
click at [997, 539] on div "Subscriptions" at bounding box center [1039, 533] width 407 height 17
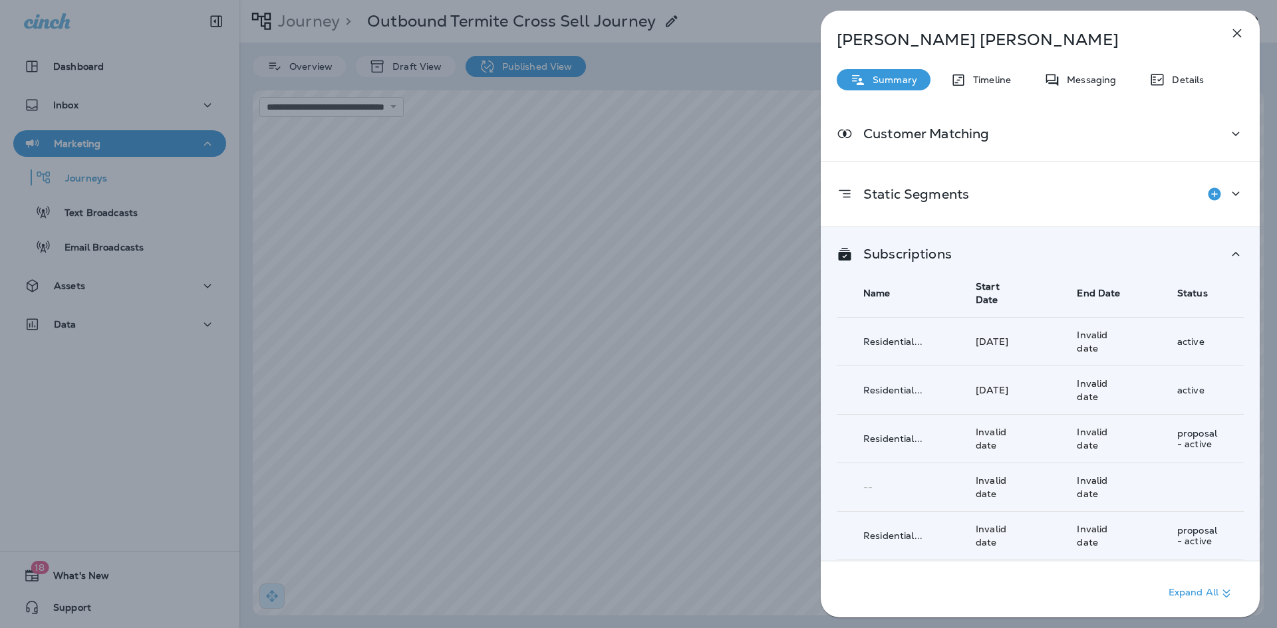
click at [1235, 38] on icon "button" at bounding box center [1237, 33] width 16 height 16
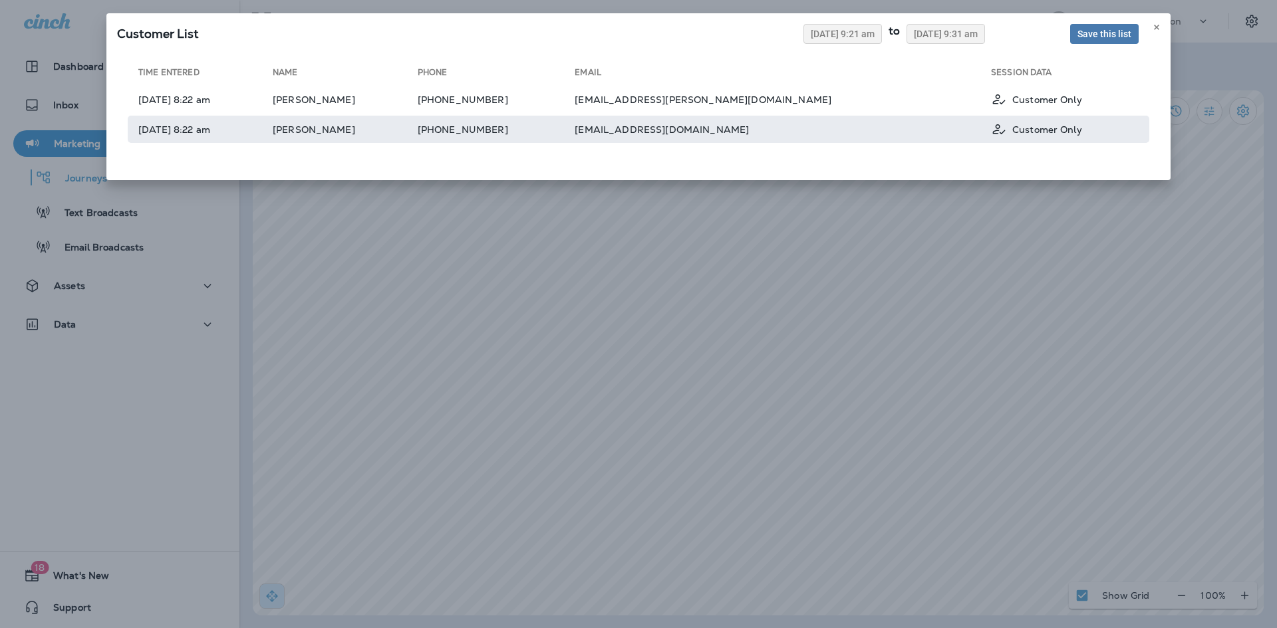
click at [404, 133] on td "[PERSON_NAME]" at bounding box center [345, 129] width 145 height 27
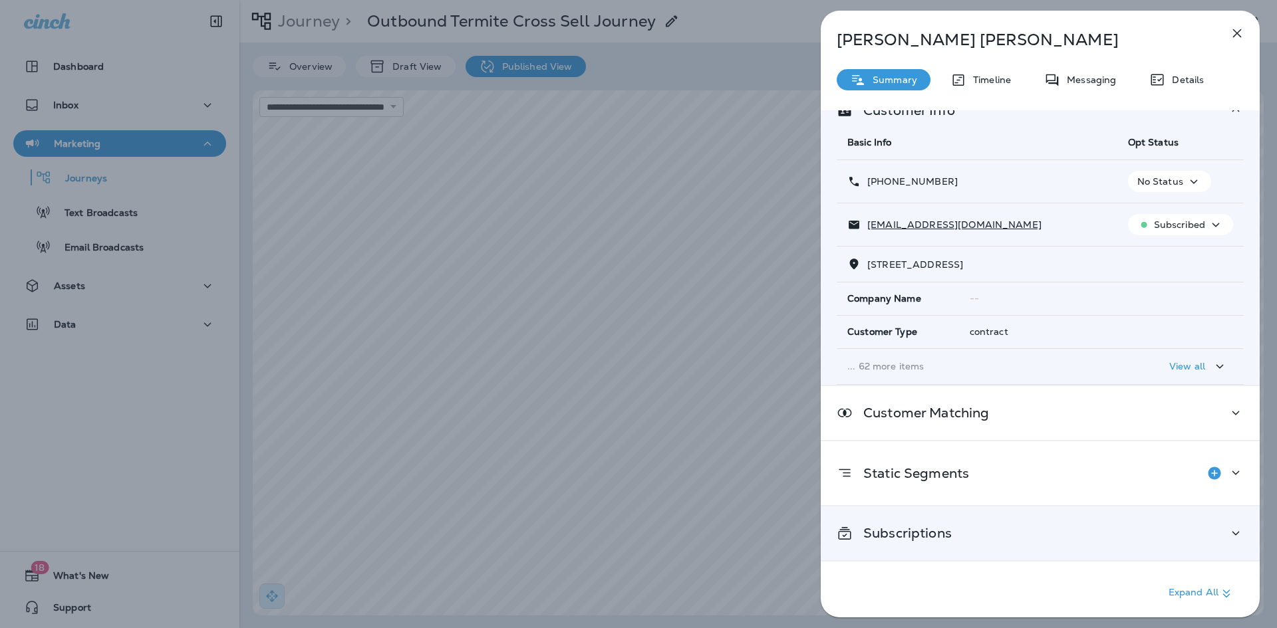
click at [1025, 536] on div "Subscriptions" at bounding box center [1039, 533] width 407 height 17
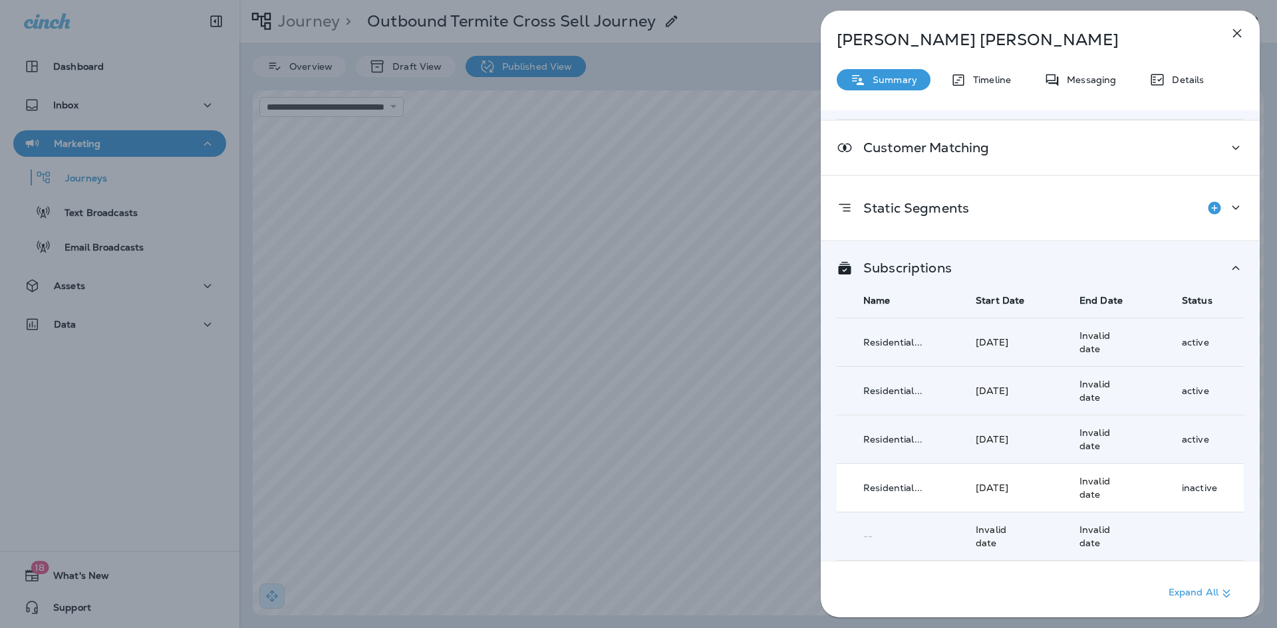
scroll to position [326, 0]
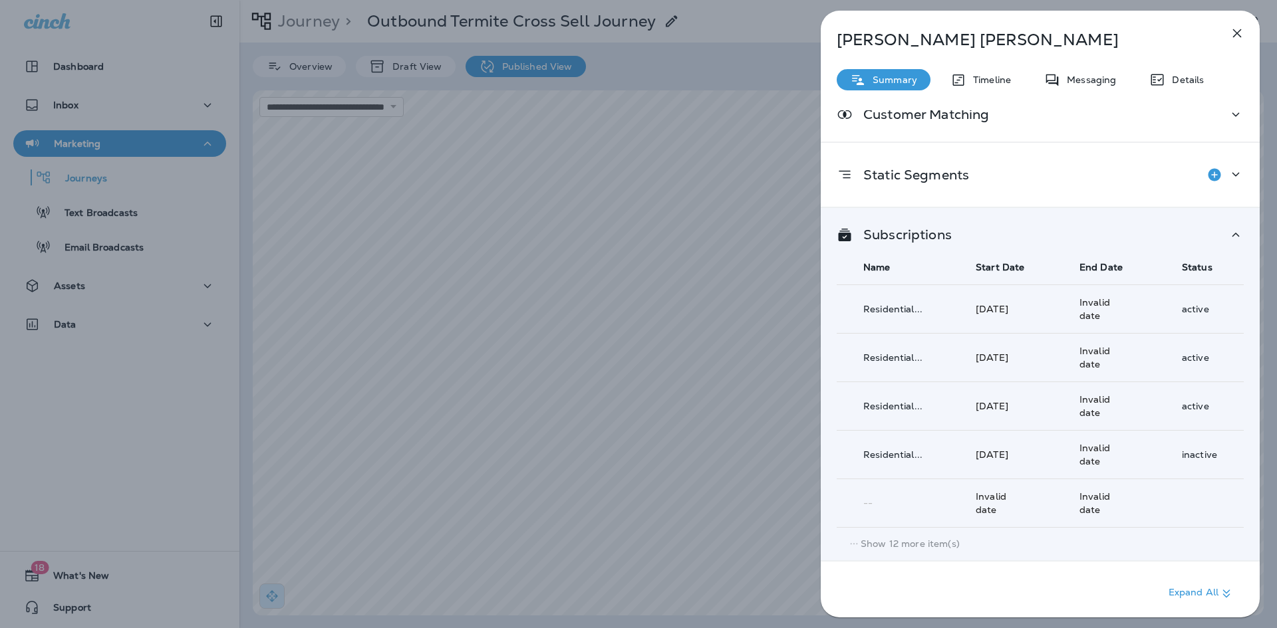
click at [874, 539] on p "Show 12 more item(s)" at bounding box center [909, 544] width 99 height 11
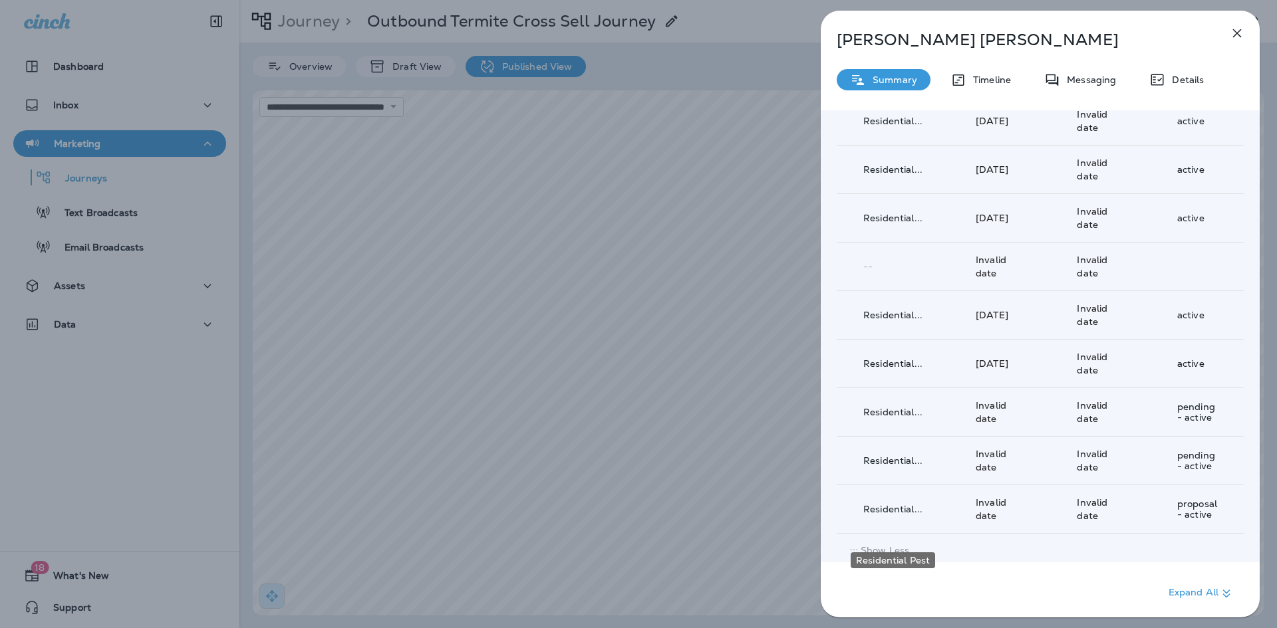
scroll to position [922, 0]
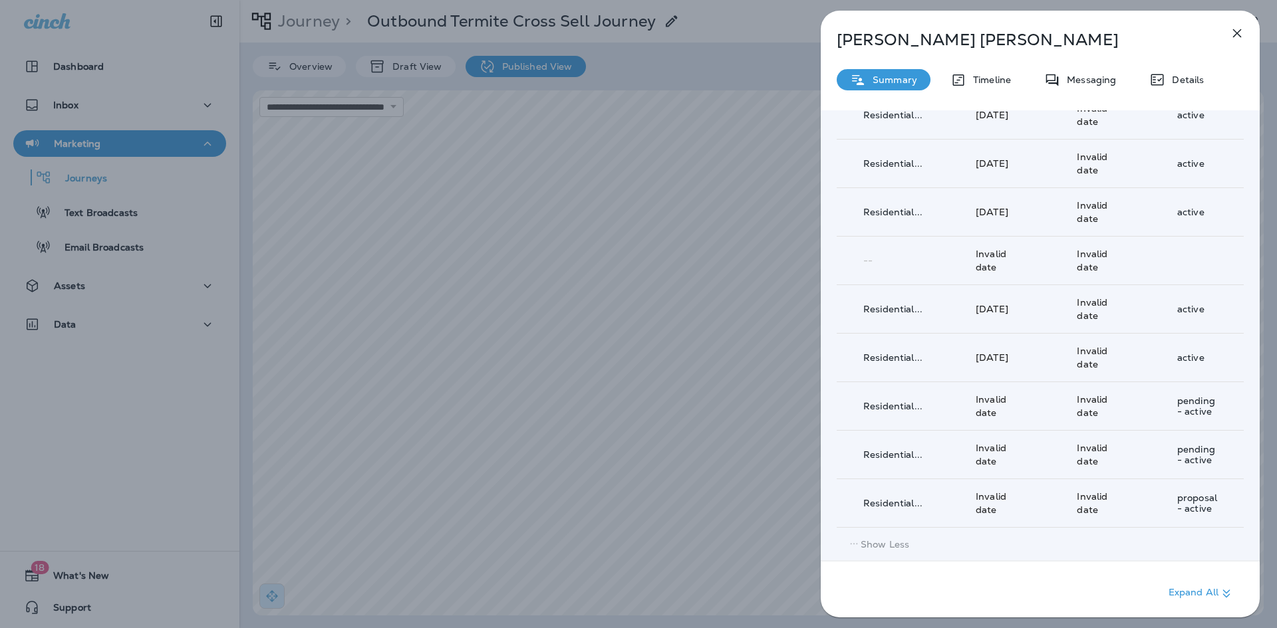
click at [1239, 29] on icon "button" at bounding box center [1237, 33] width 16 height 16
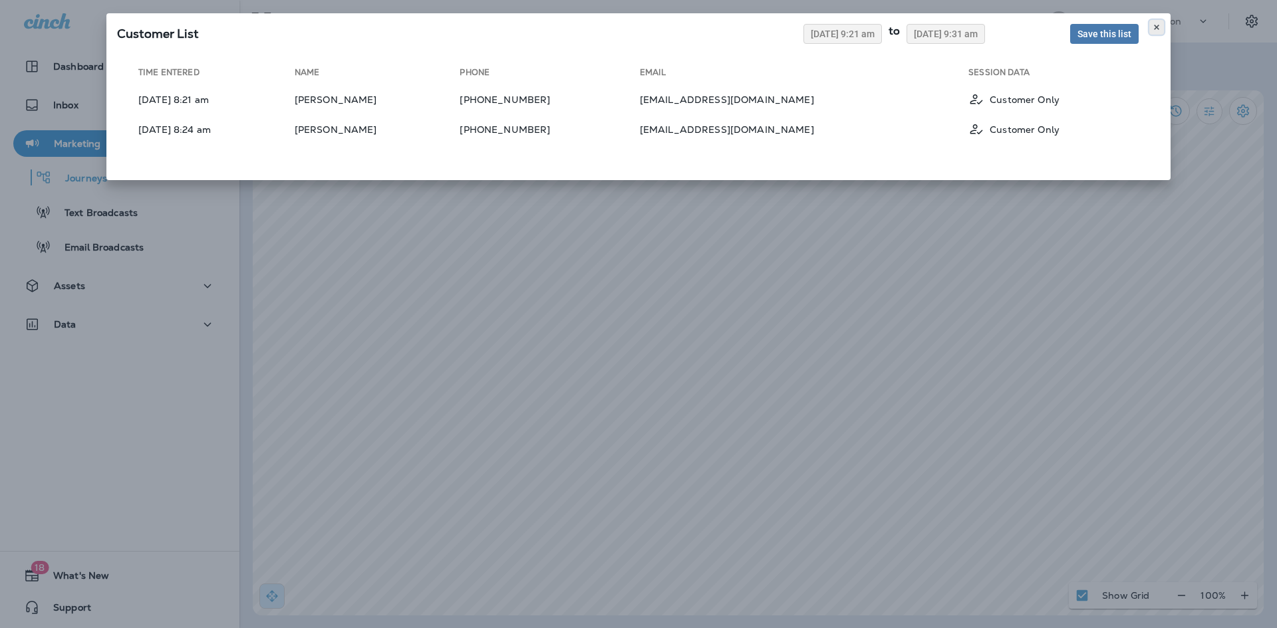
click at [1160, 26] on button at bounding box center [1156, 27] width 15 height 15
click at [1154, 29] on use at bounding box center [1156, 27] width 5 height 5
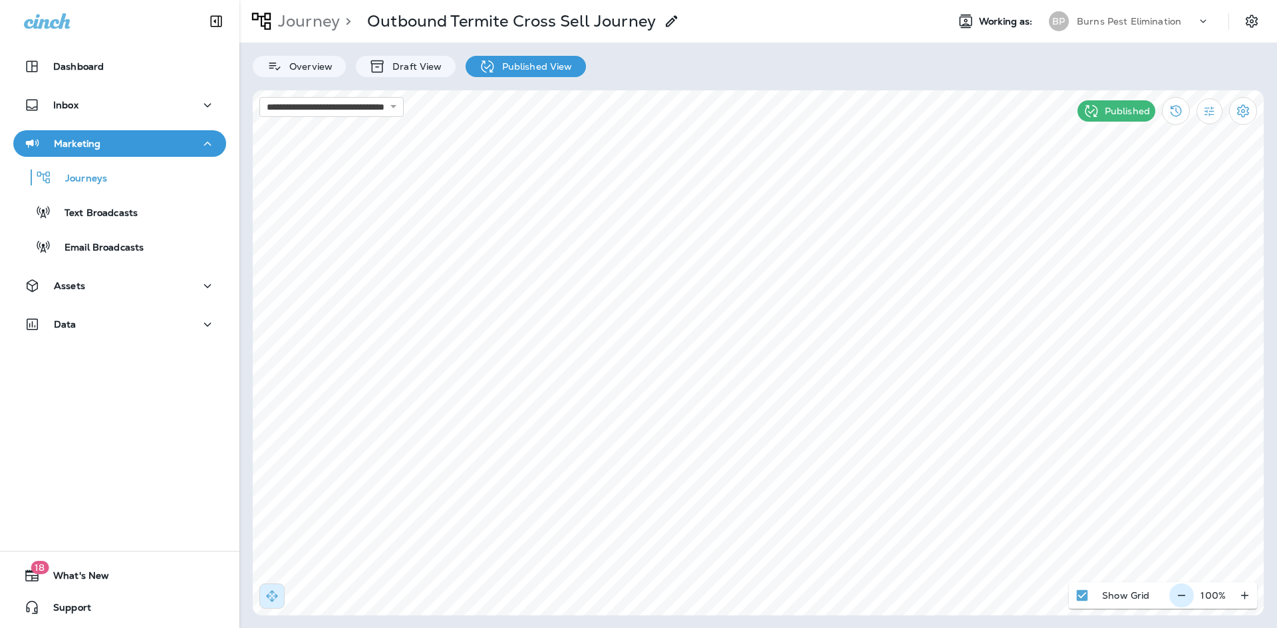
click at [1191, 591] on div "**********" at bounding box center [758, 352] width 1011 height 525
click at [738, 27] on html "**********" at bounding box center [638, 13] width 1277 height 27
click at [786, 27] on html "**********" at bounding box center [638, 13] width 1277 height 27
click at [692, 27] on html "**********" at bounding box center [638, 13] width 1277 height 27
click at [535, 27] on html "**********" at bounding box center [638, 13] width 1277 height 27
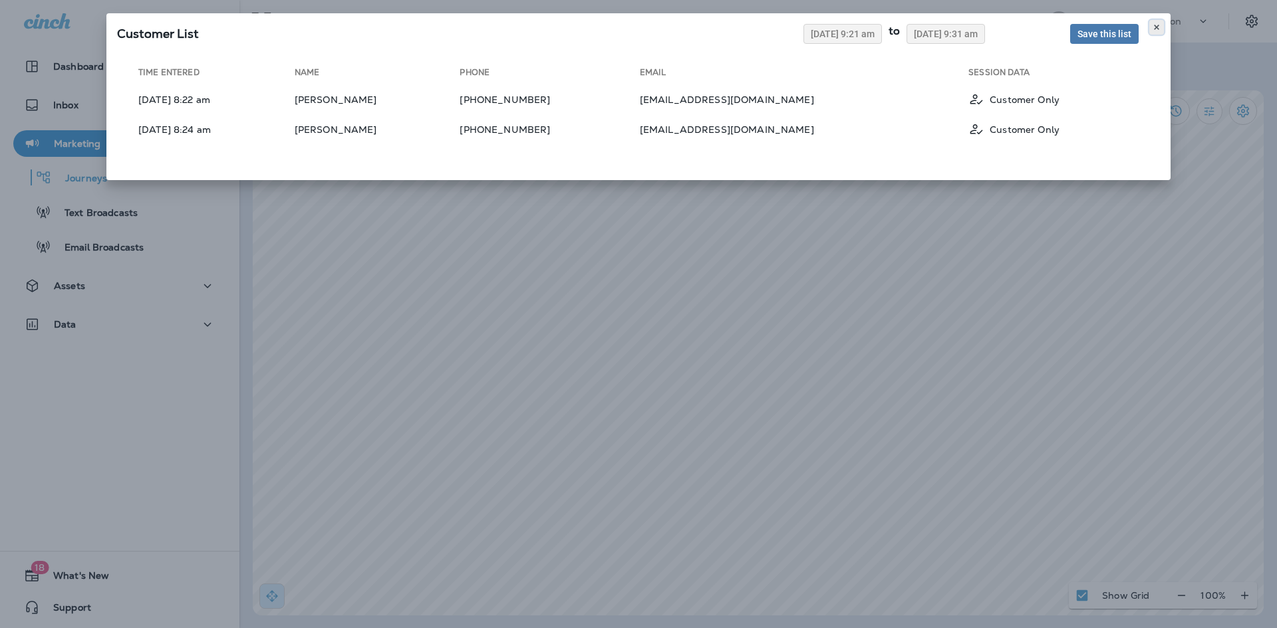
click at [1154, 29] on use at bounding box center [1156, 27] width 5 height 5
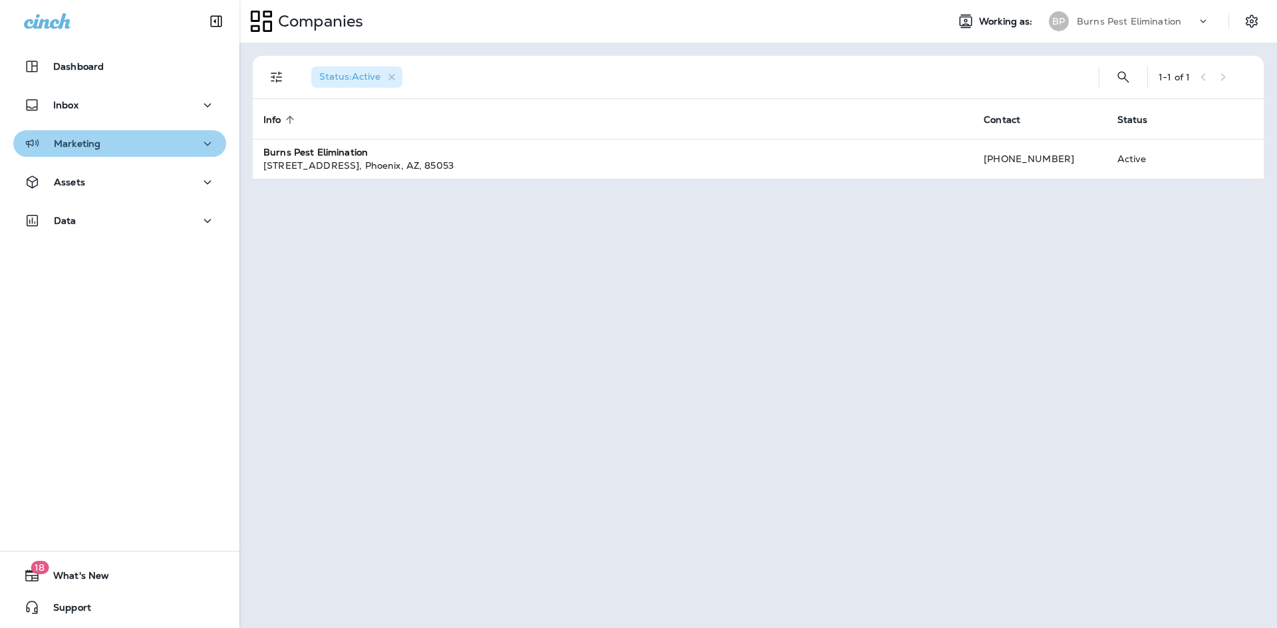
click at [160, 142] on div "Marketing" at bounding box center [119, 144] width 191 height 17
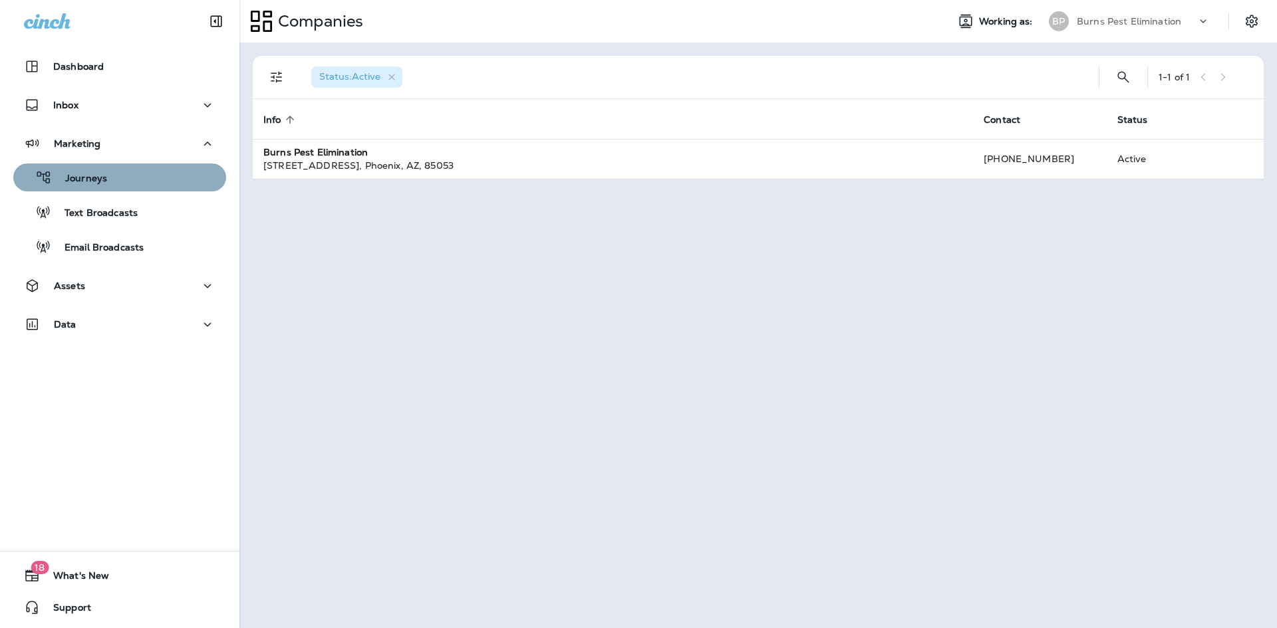
click at [126, 174] on div "Journeys" at bounding box center [120, 178] width 202 height 20
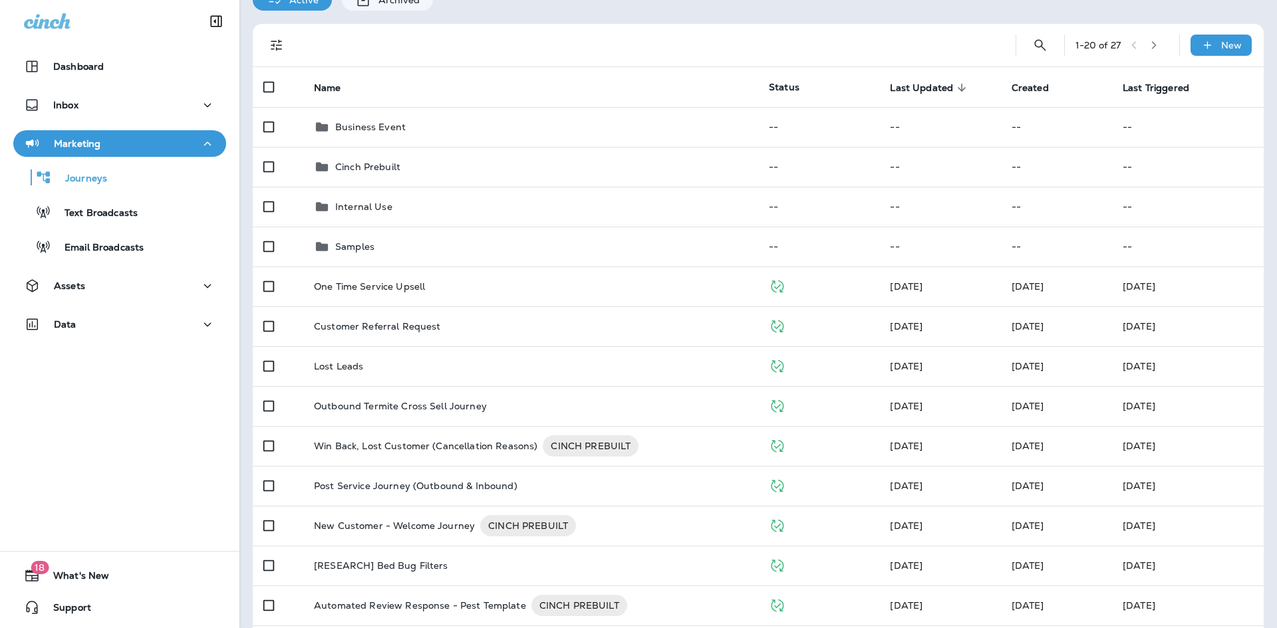
scroll to position [133, 0]
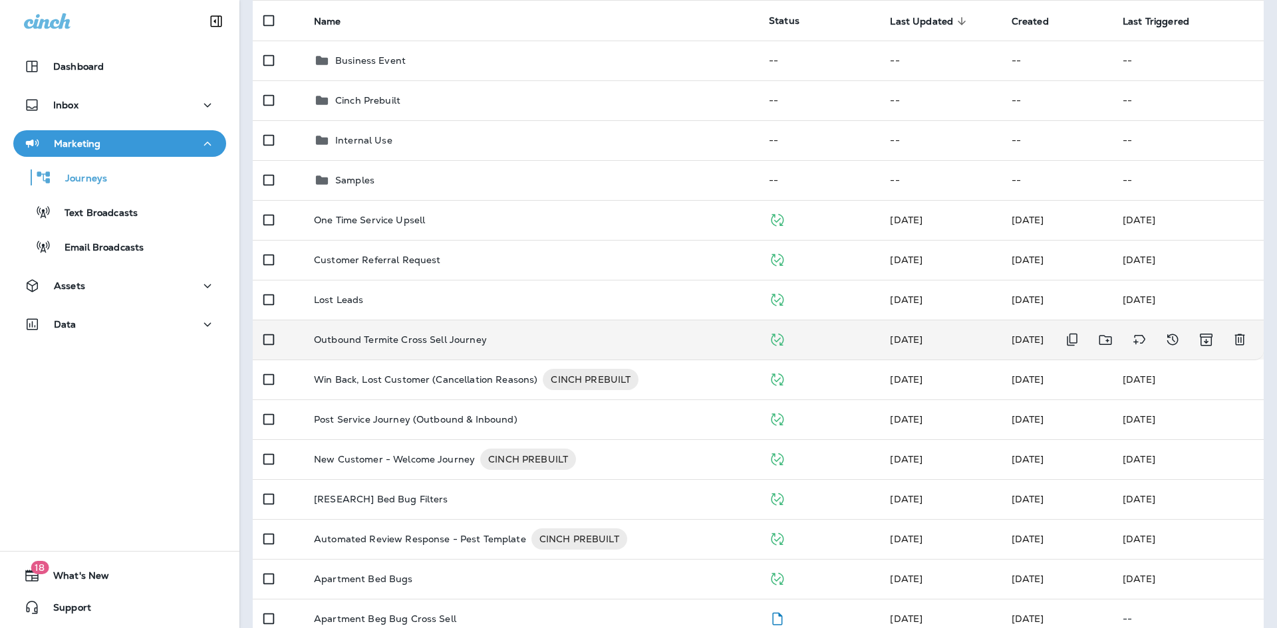
click at [384, 337] on p "Outbound Termite Cross Sell Journey" at bounding box center [400, 339] width 173 height 11
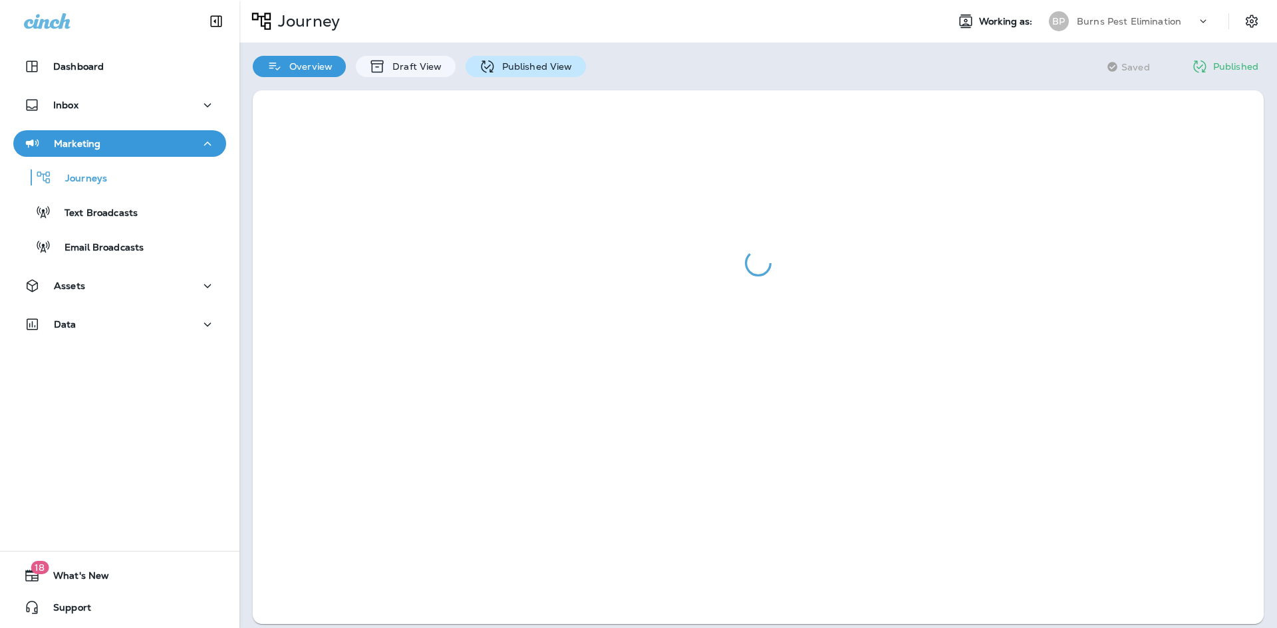
click at [570, 61] on div "Published View" at bounding box center [525, 66] width 120 height 21
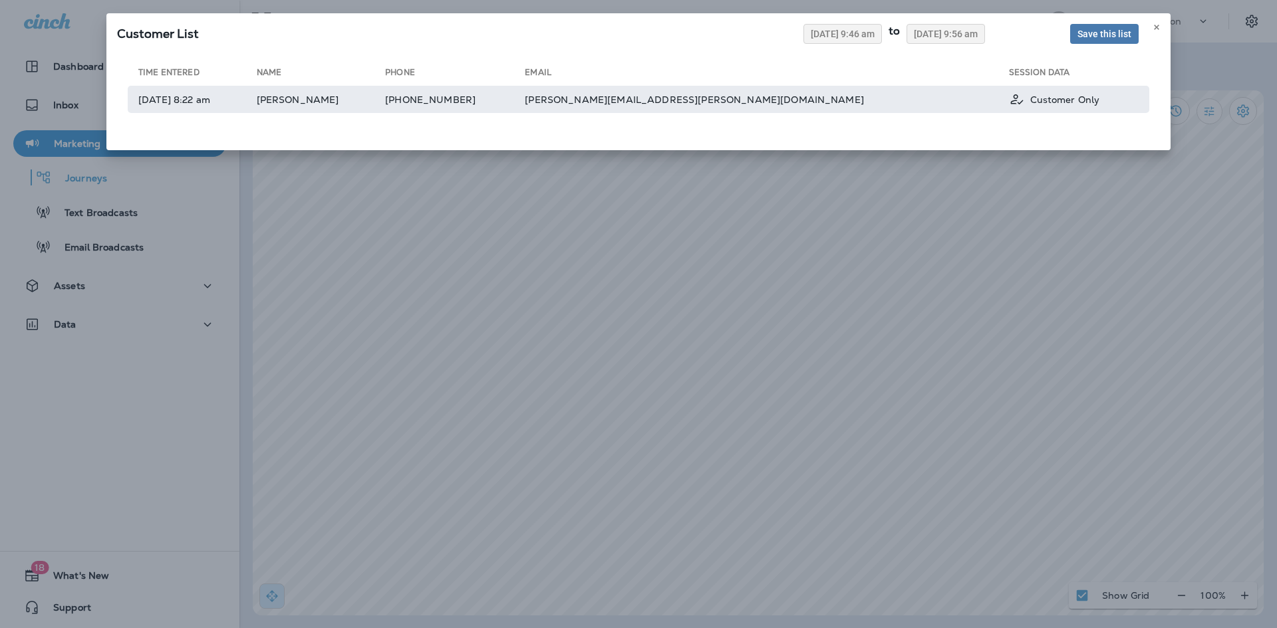
click at [257, 100] on td "[DATE] 8:22 am" at bounding box center [192, 99] width 129 height 27
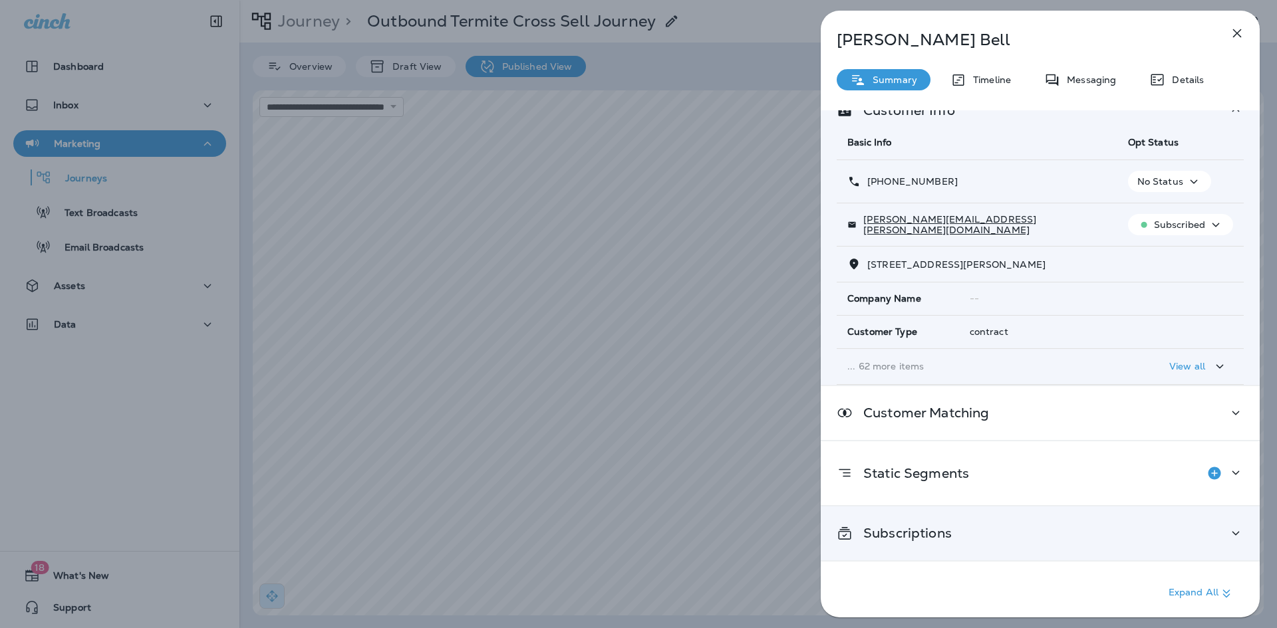
click at [947, 513] on div "Subscriptions" at bounding box center [1039, 534] width 439 height 54
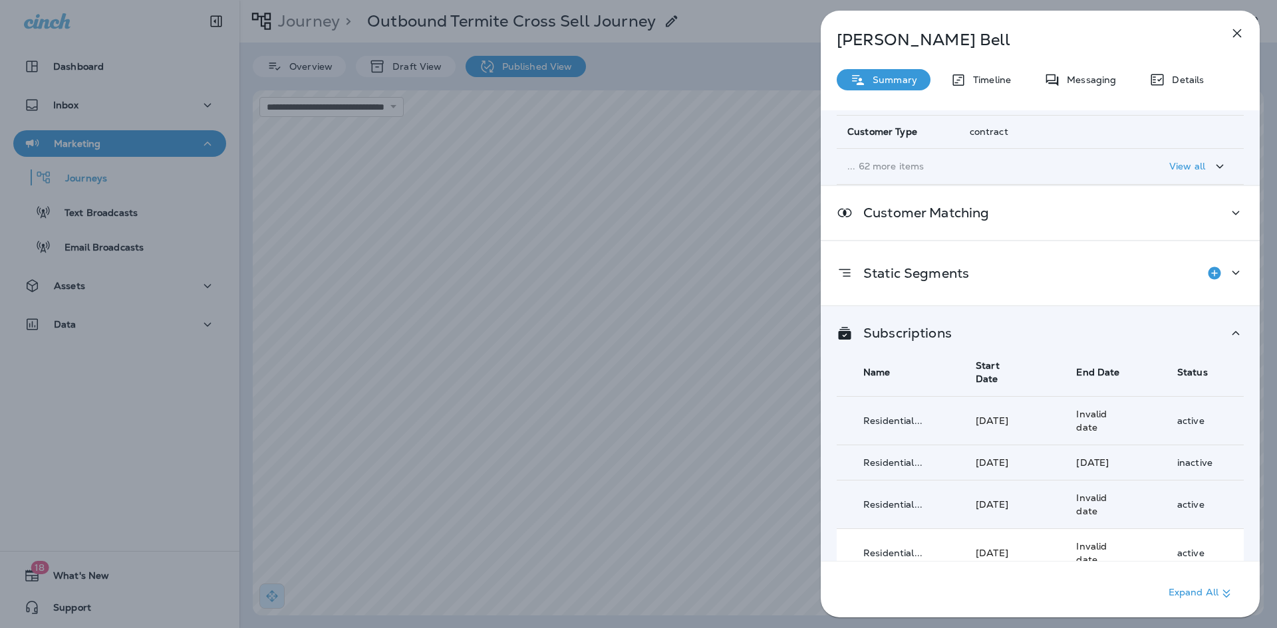
scroll to position [307, 0]
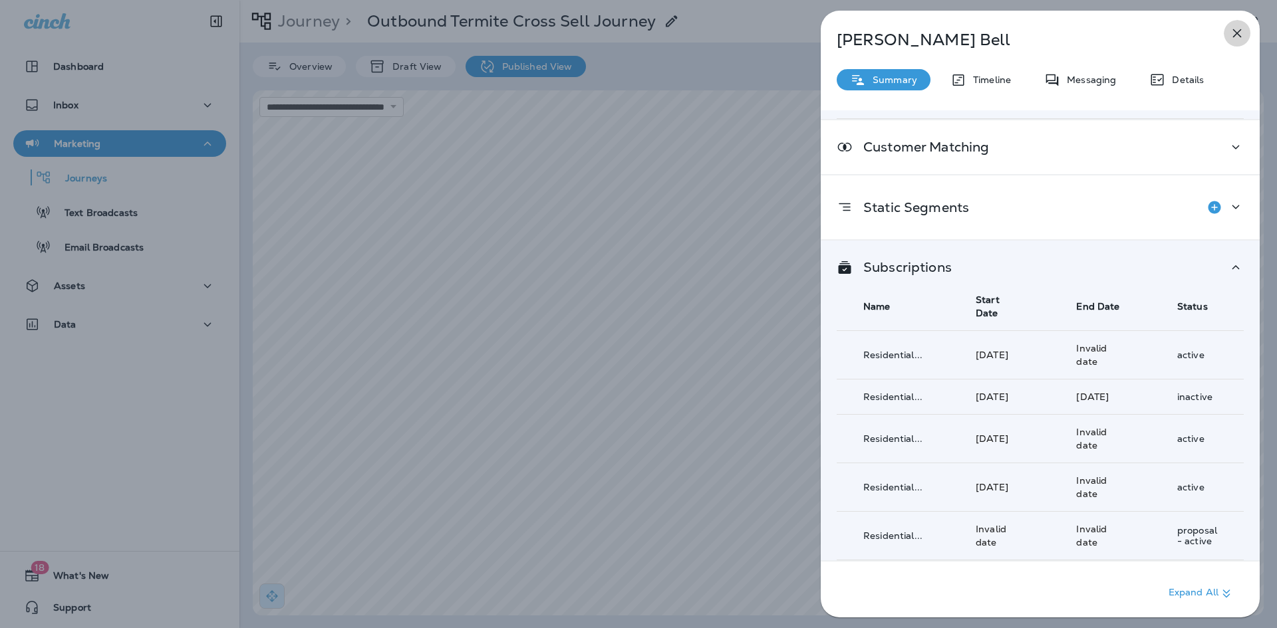
click at [1242, 33] on icon "button" at bounding box center [1237, 33] width 16 height 16
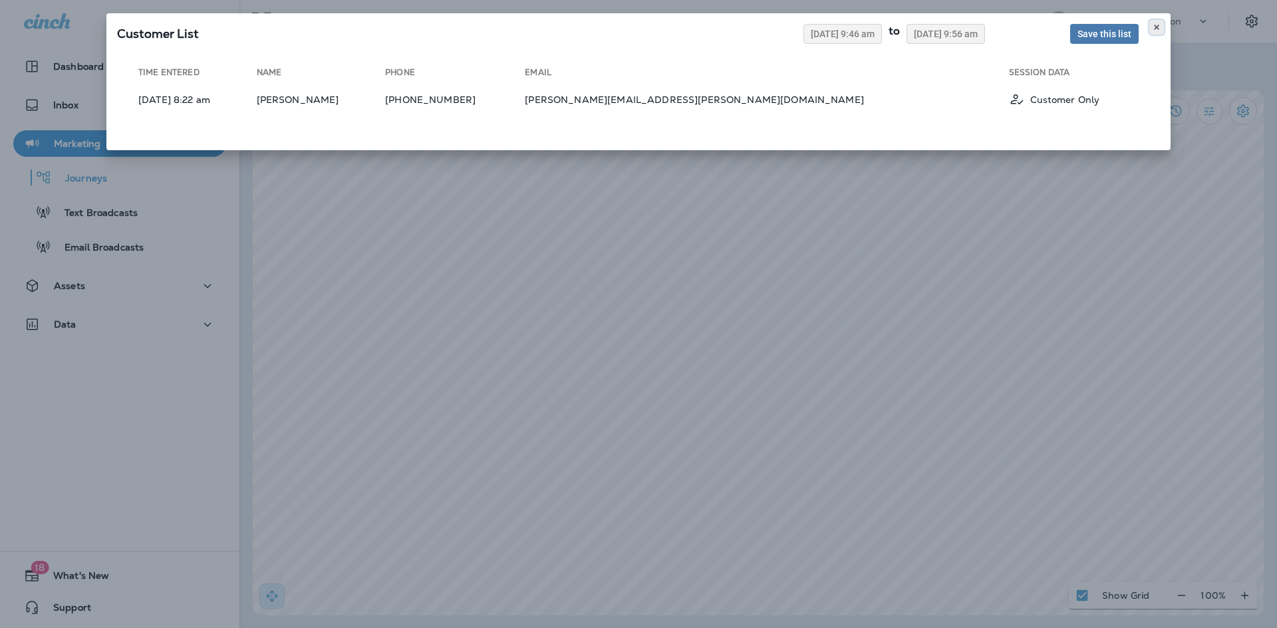
click at [1158, 22] on button at bounding box center [1156, 27] width 15 height 15
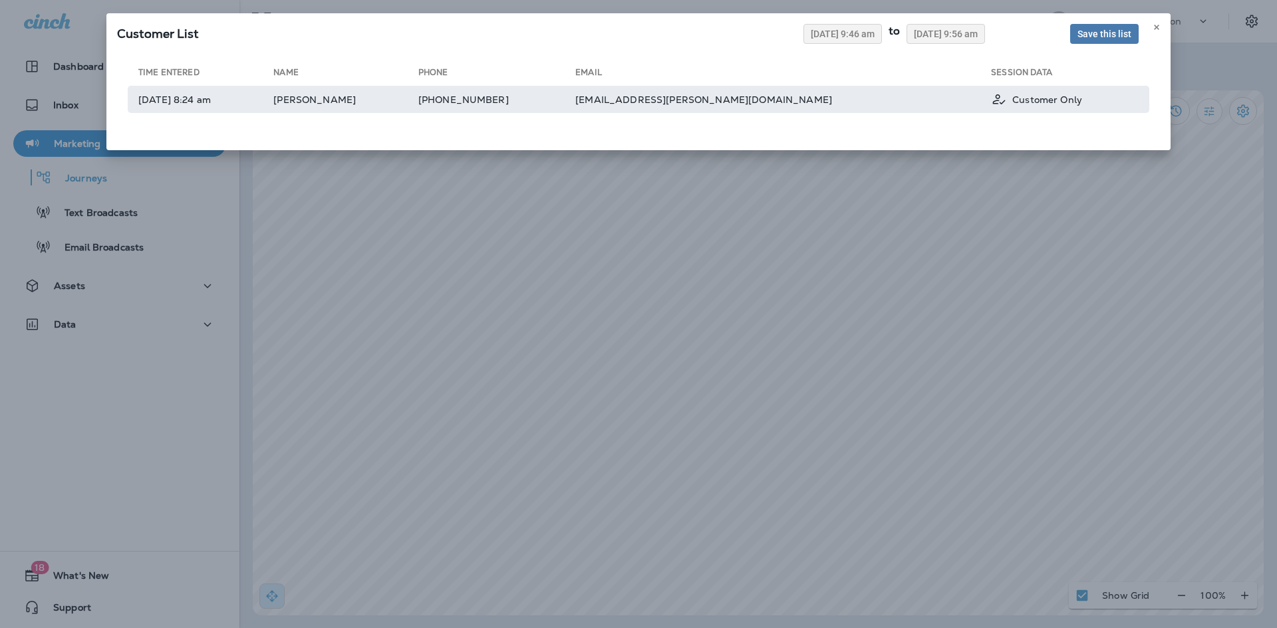
click at [575, 108] on td "[PHONE_NUMBER]" at bounding box center [496, 99] width 157 height 27
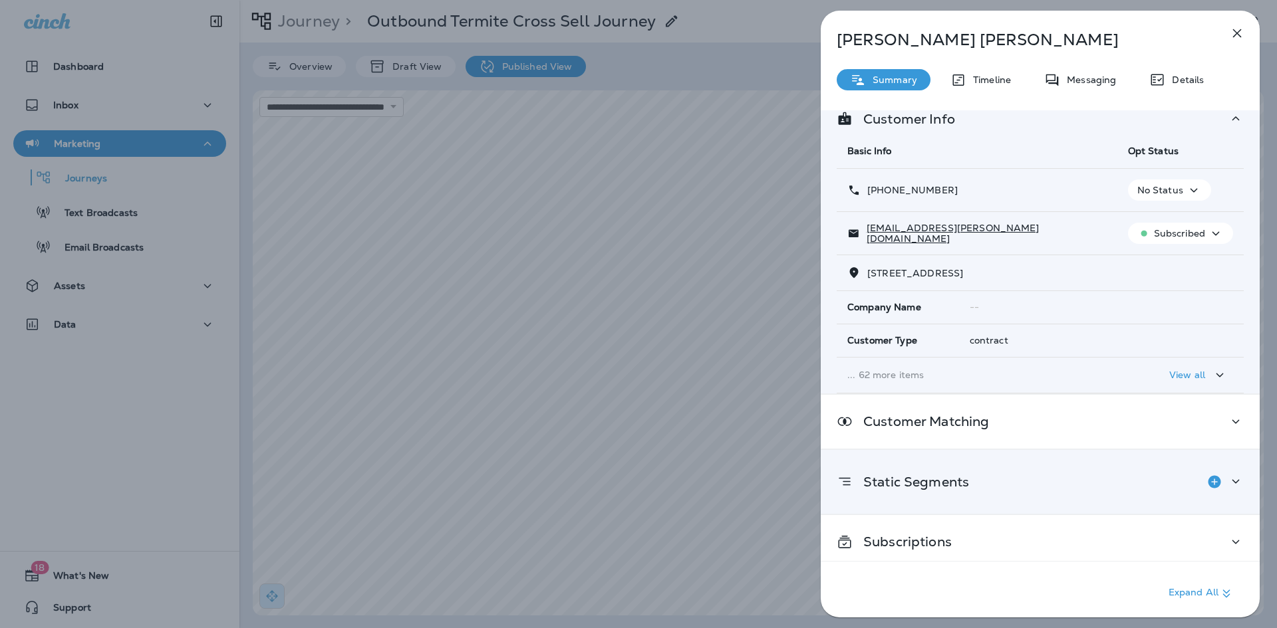
scroll to position [28, 0]
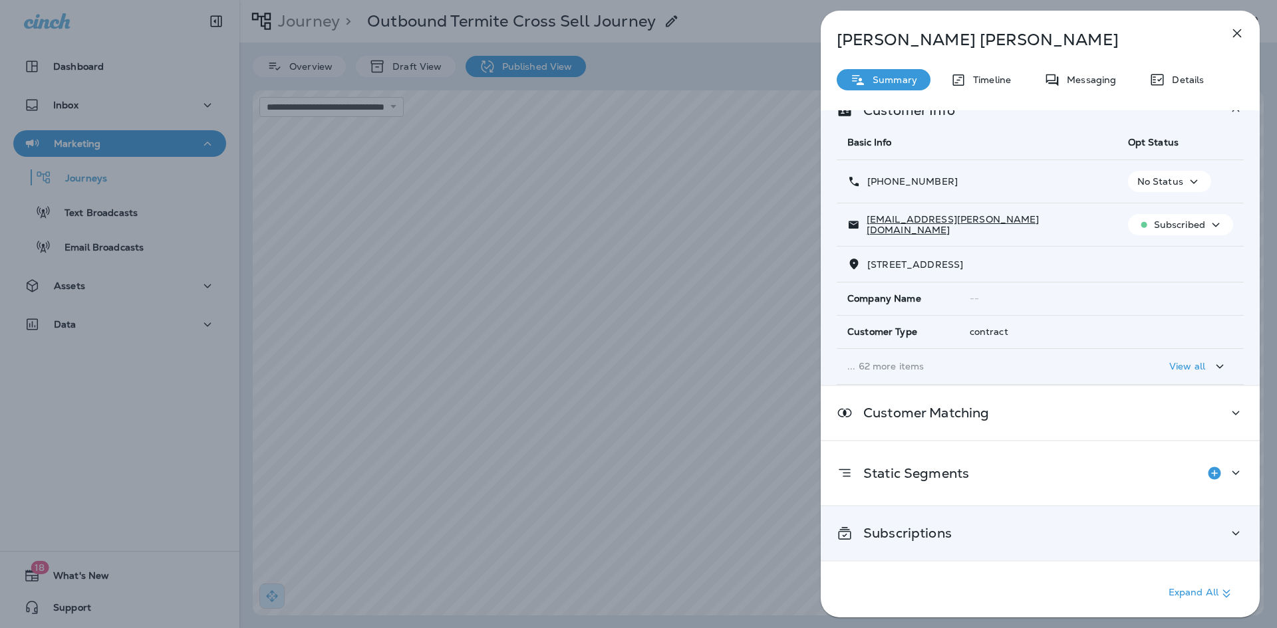
click at [999, 537] on div "Subscriptions" at bounding box center [1039, 533] width 407 height 17
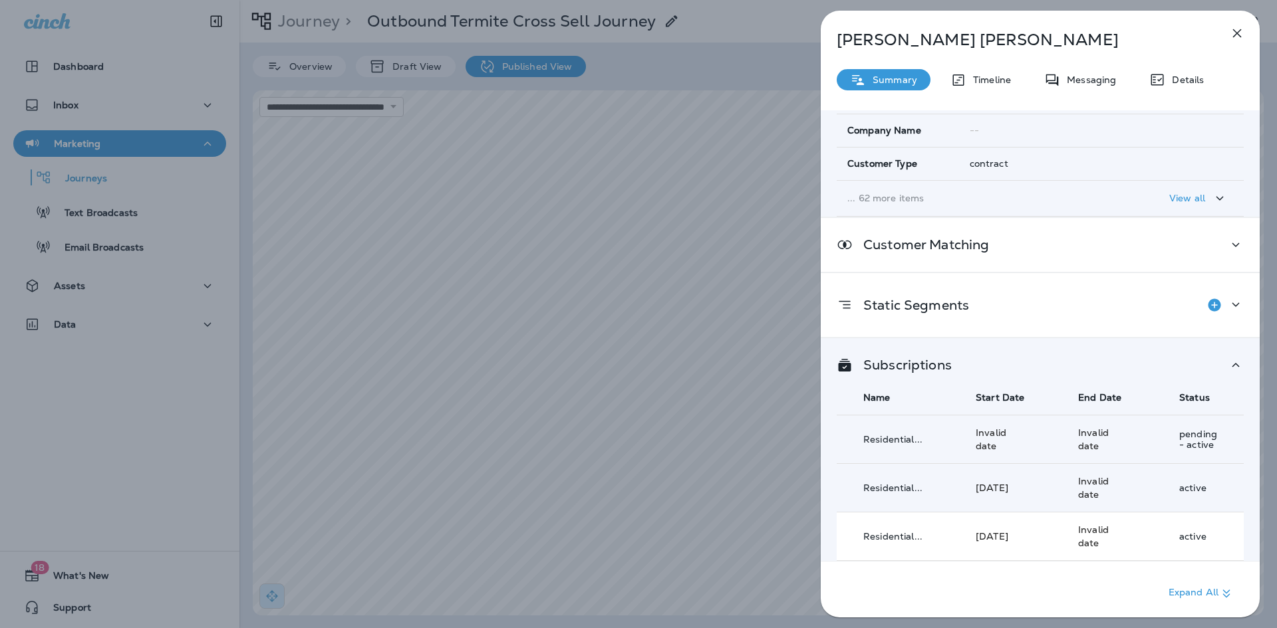
scroll to position [259, 0]
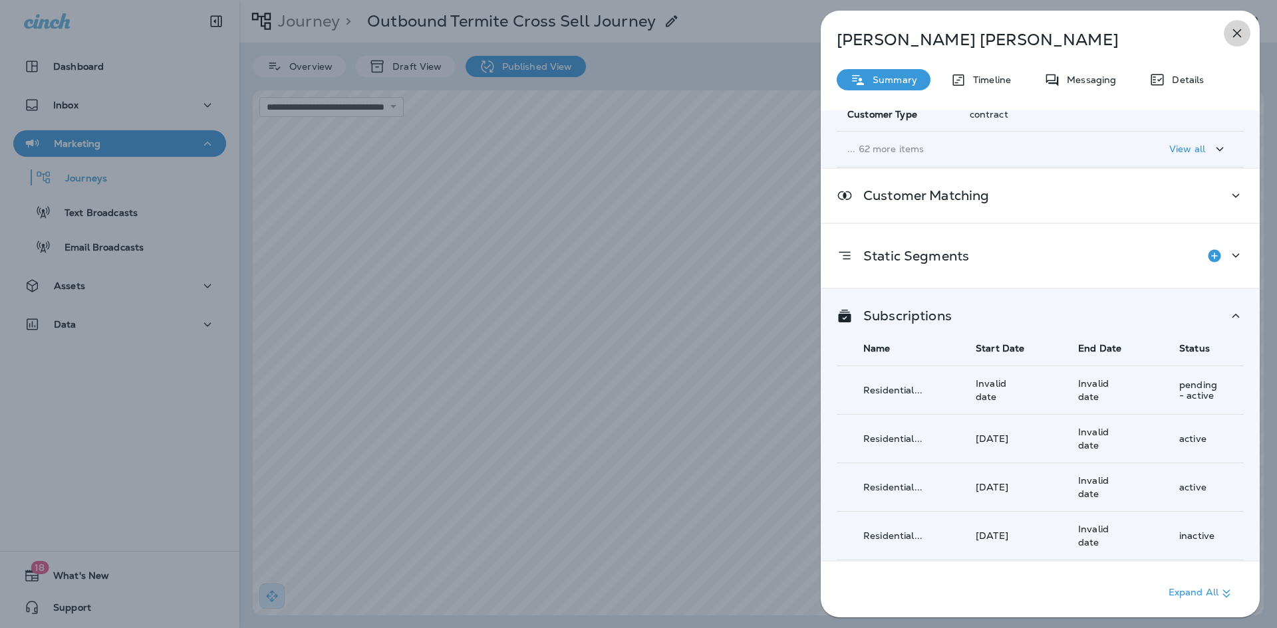
click at [1231, 38] on icon "button" at bounding box center [1237, 33] width 16 height 16
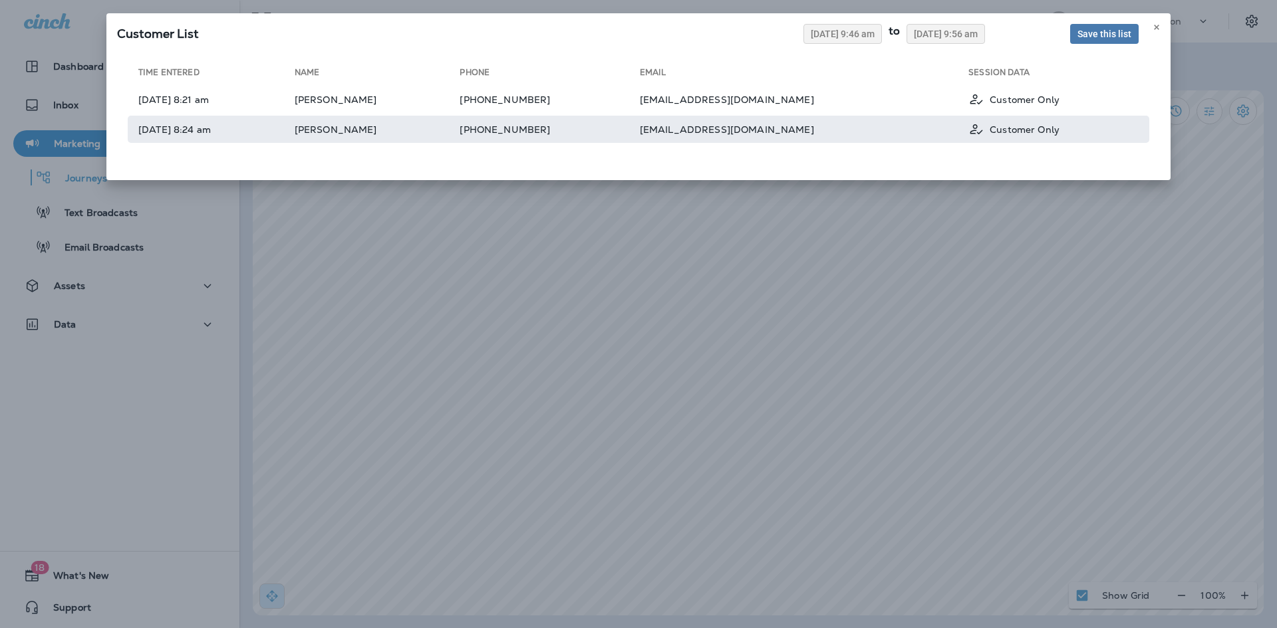
click at [612, 138] on td "[PHONE_NUMBER]" at bounding box center [549, 129] width 180 height 27
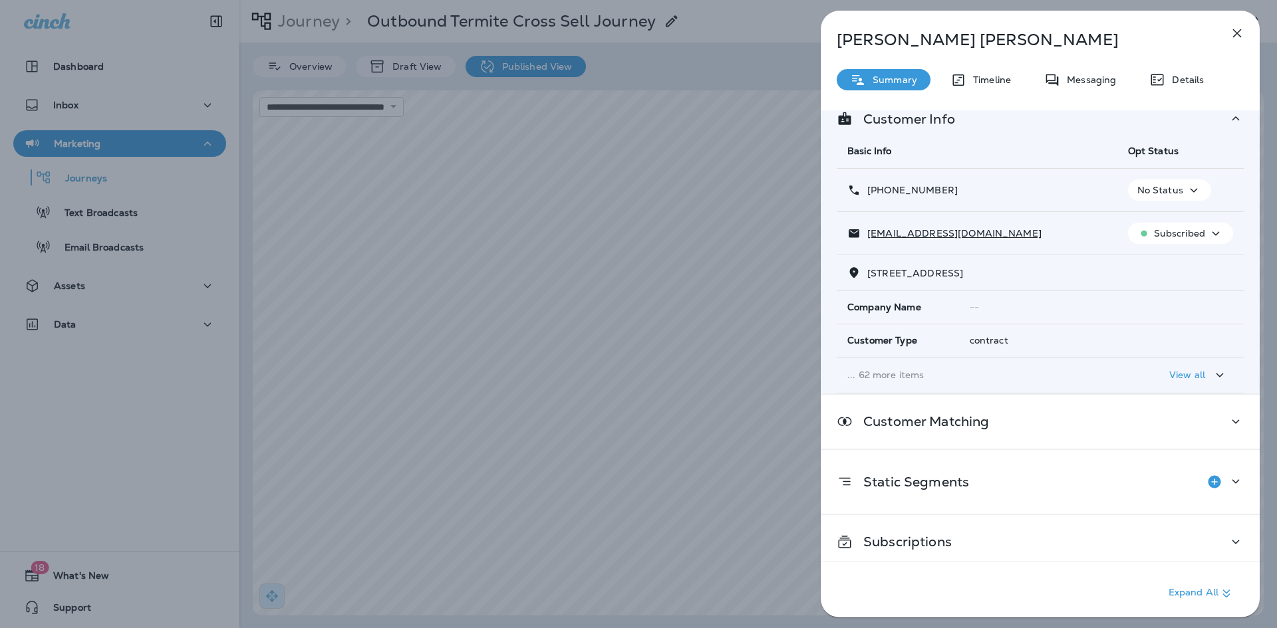
scroll to position [28, 0]
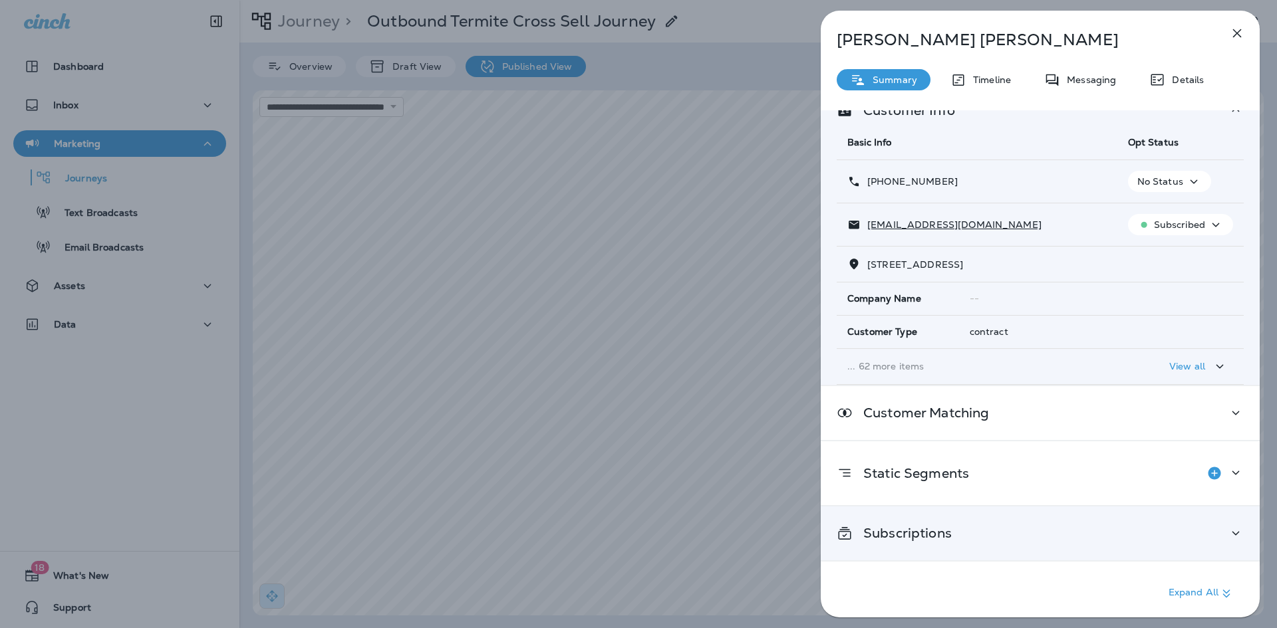
click at [949, 557] on div "Subscriptions" at bounding box center [1039, 534] width 439 height 54
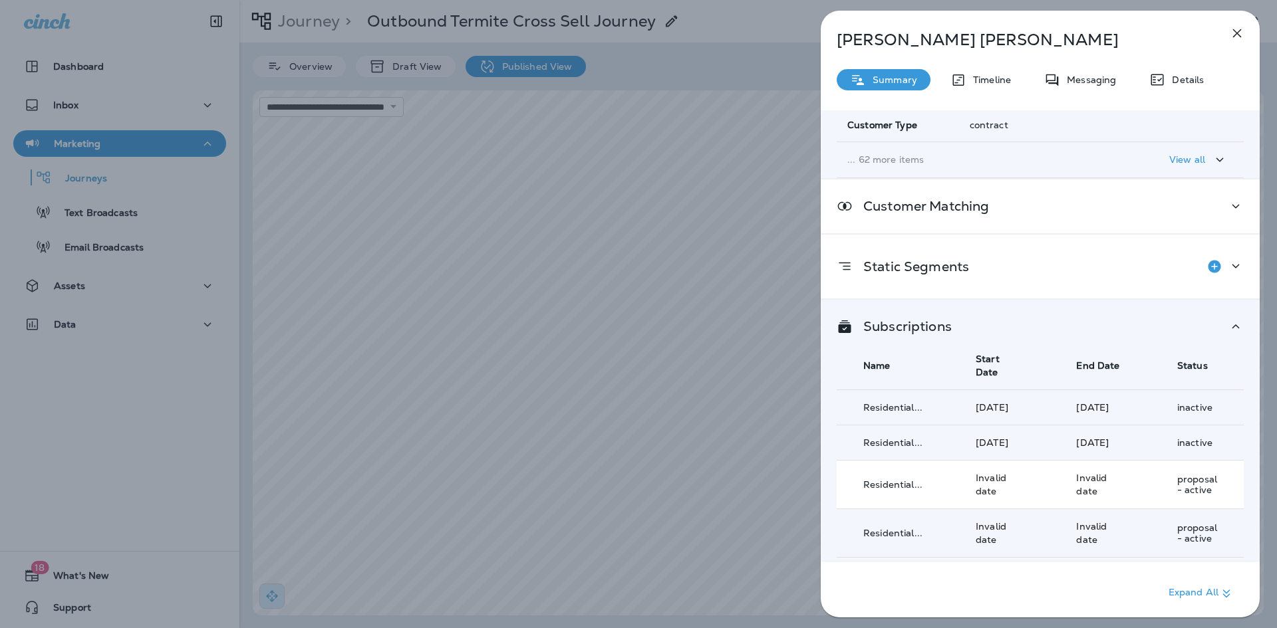
scroll to position [340, 0]
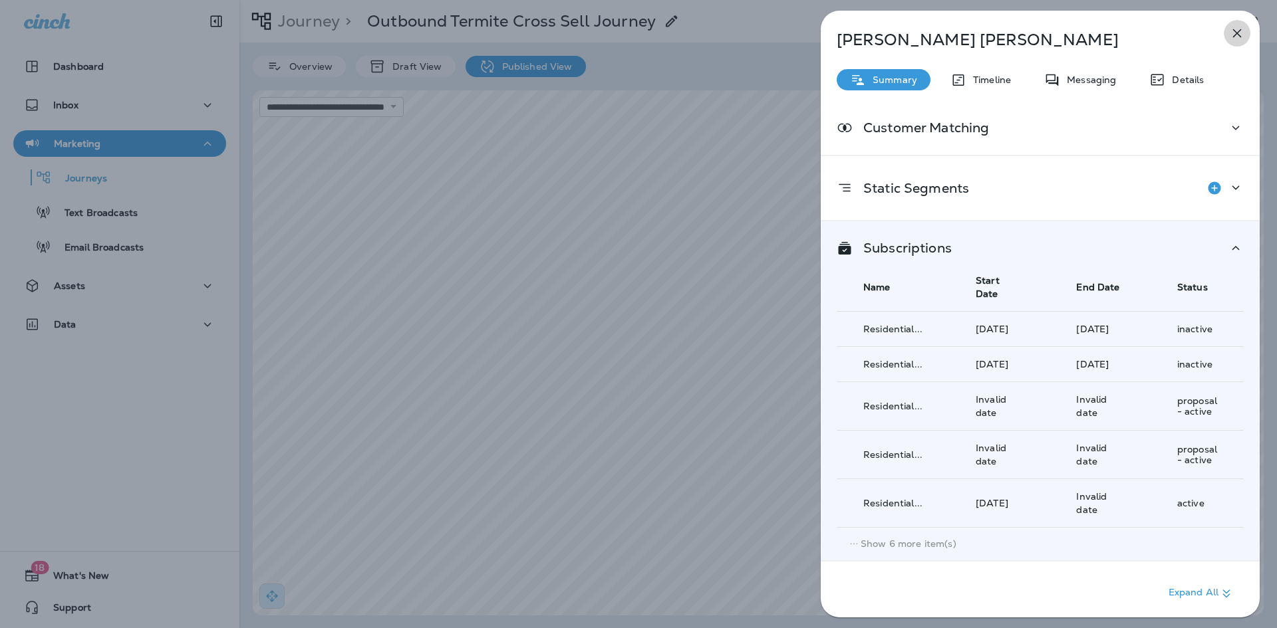
click at [1229, 33] on icon "button" at bounding box center [1237, 33] width 16 height 16
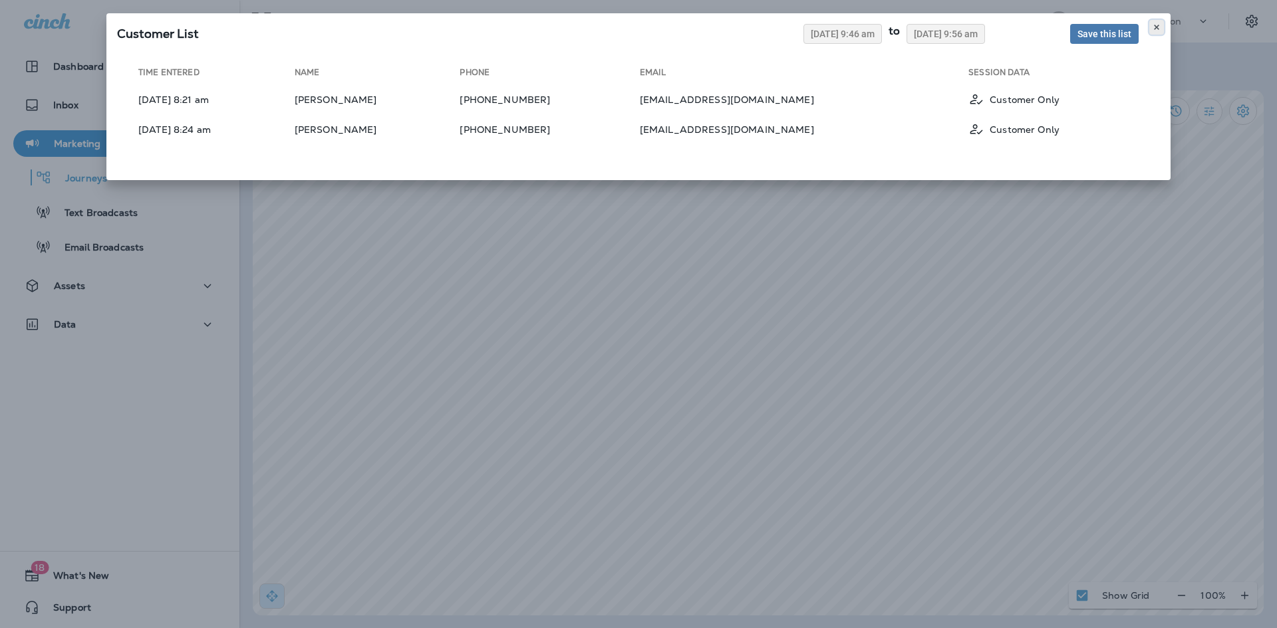
click at [1153, 25] on icon at bounding box center [1156, 27] width 8 height 8
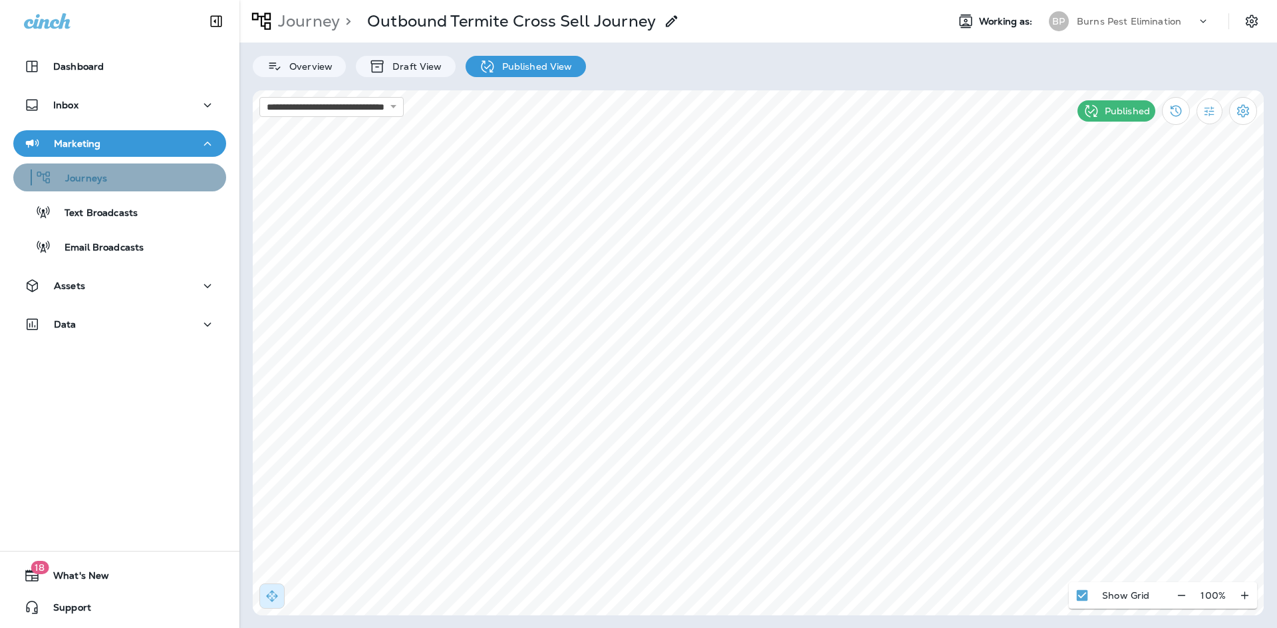
click at [135, 168] on div "Journeys" at bounding box center [120, 178] width 202 height 20
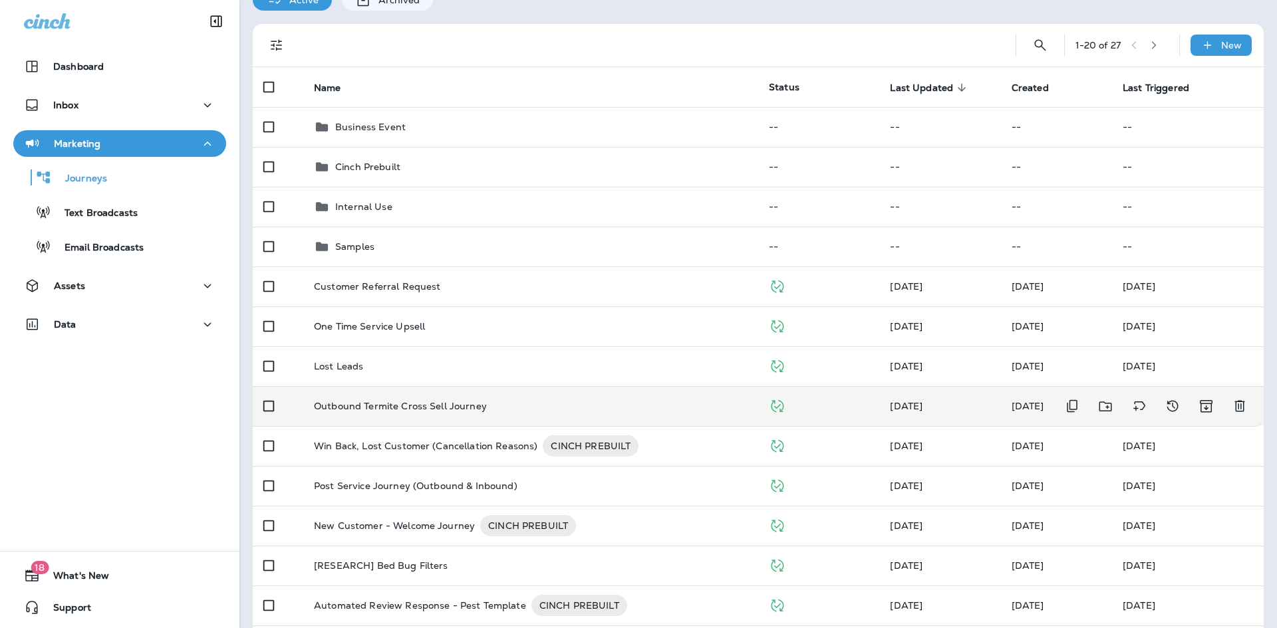
scroll to position [133, 0]
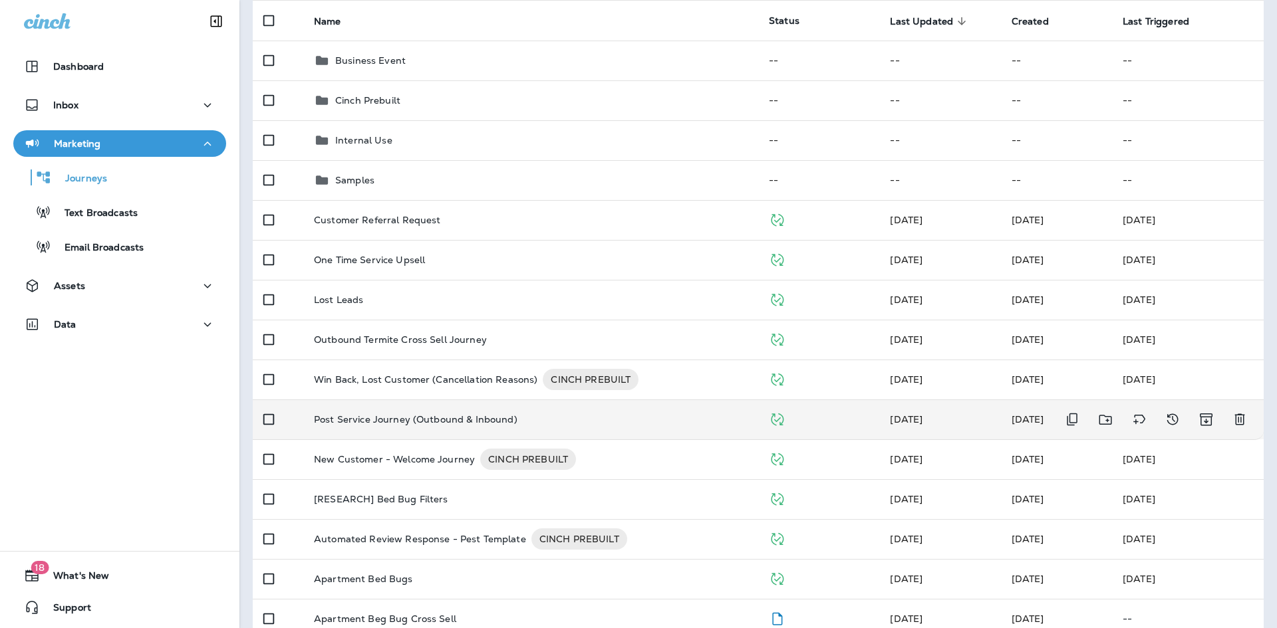
click at [459, 413] on td "Post Service Journey (Outbound & Inbound)" at bounding box center [530, 420] width 455 height 40
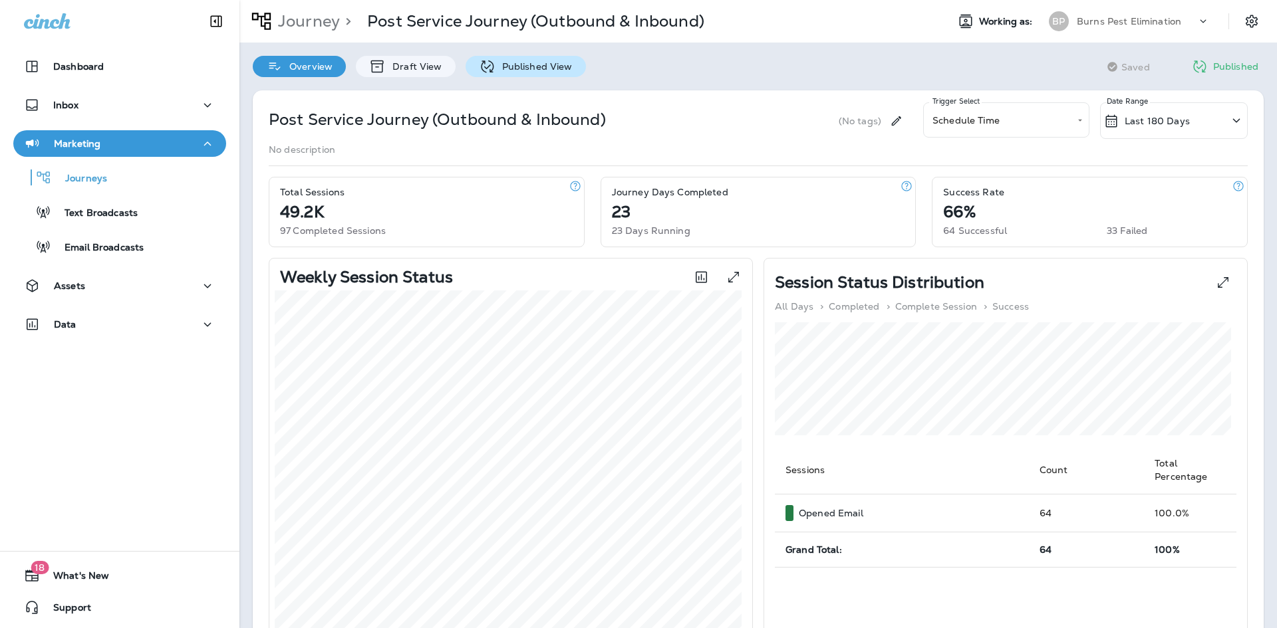
click at [546, 65] on p "Published View" at bounding box center [533, 66] width 77 height 11
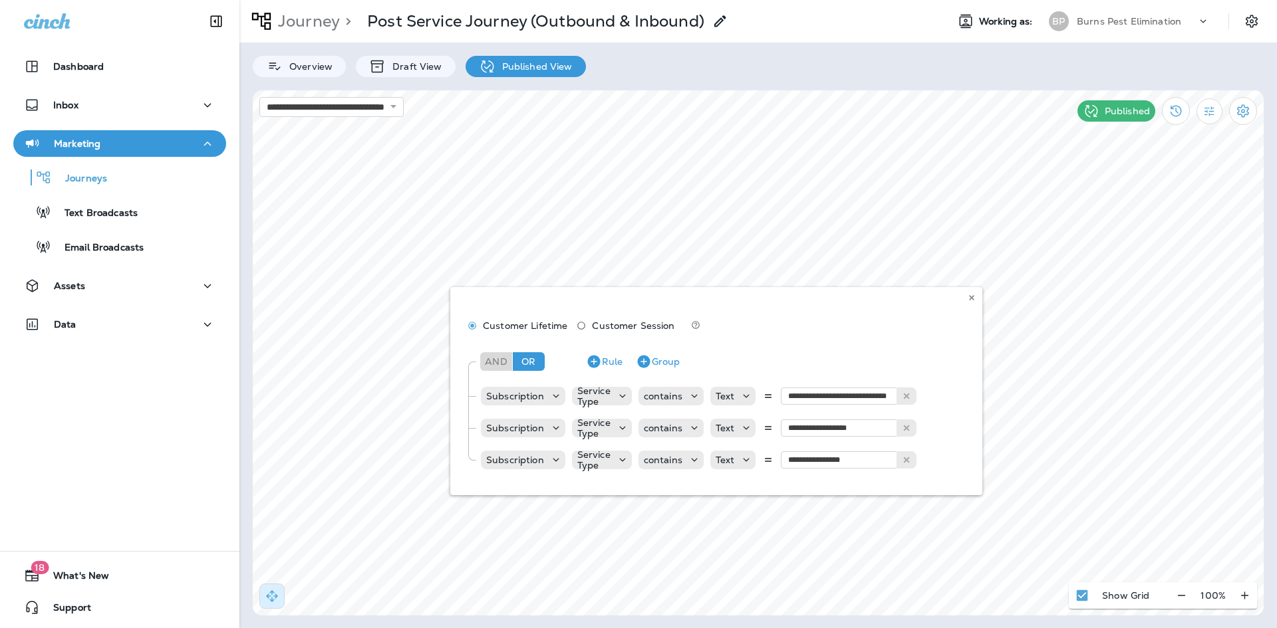
click at [866, 399] on div "**********" at bounding box center [716, 391] width 532 height 208
click at [966, 299] on button at bounding box center [971, 298] width 15 height 15
